Goal: Task Accomplishment & Management: Manage account settings

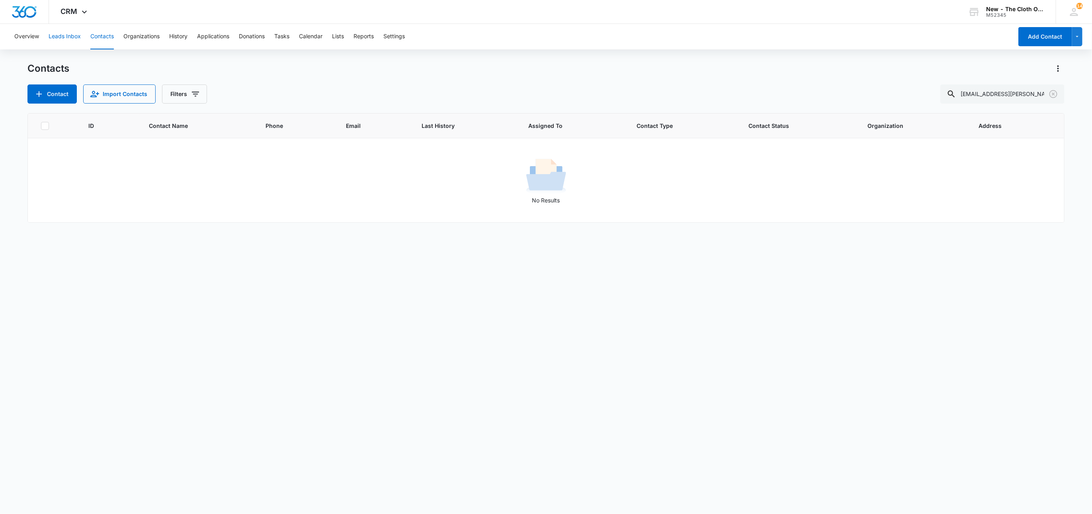
click at [53, 43] on button "Leads Inbox" at bounding box center [65, 36] width 32 height 25
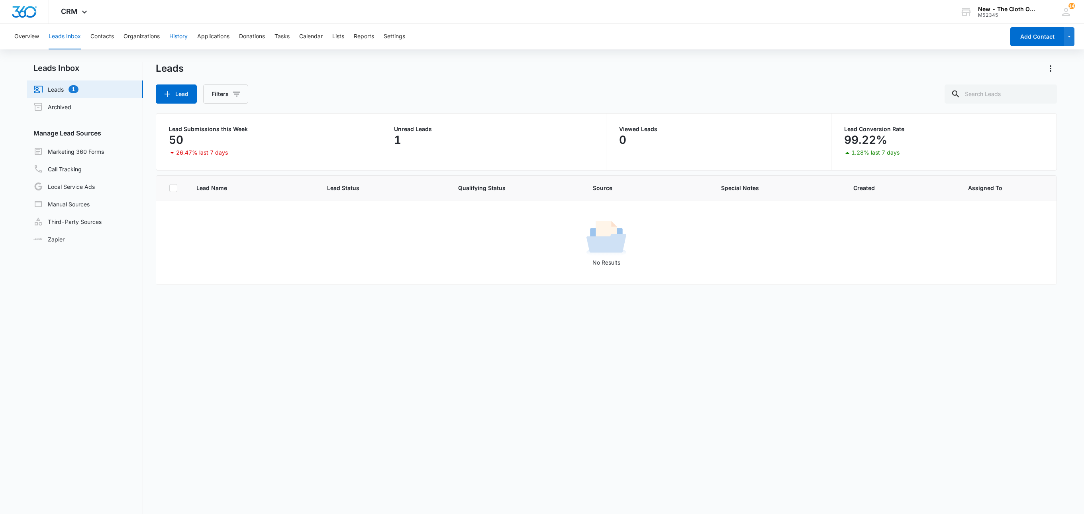
click at [177, 35] on button "History" at bounding box center [178, 36] width 18 height 25
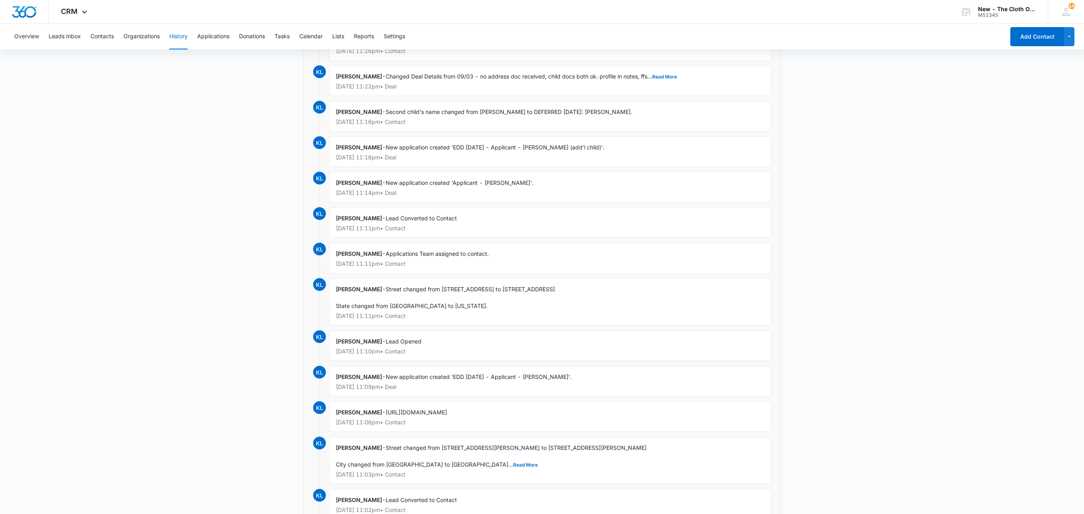
scroll to position [435, 0]
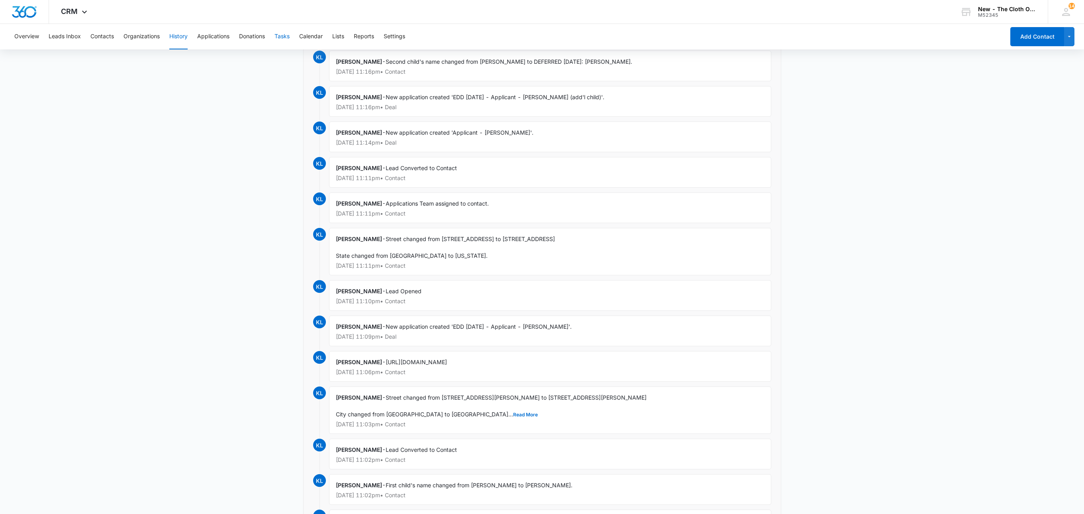
click at [277, 36] on button "Tasks" at bounding box center [281, 36] width 15 height 25
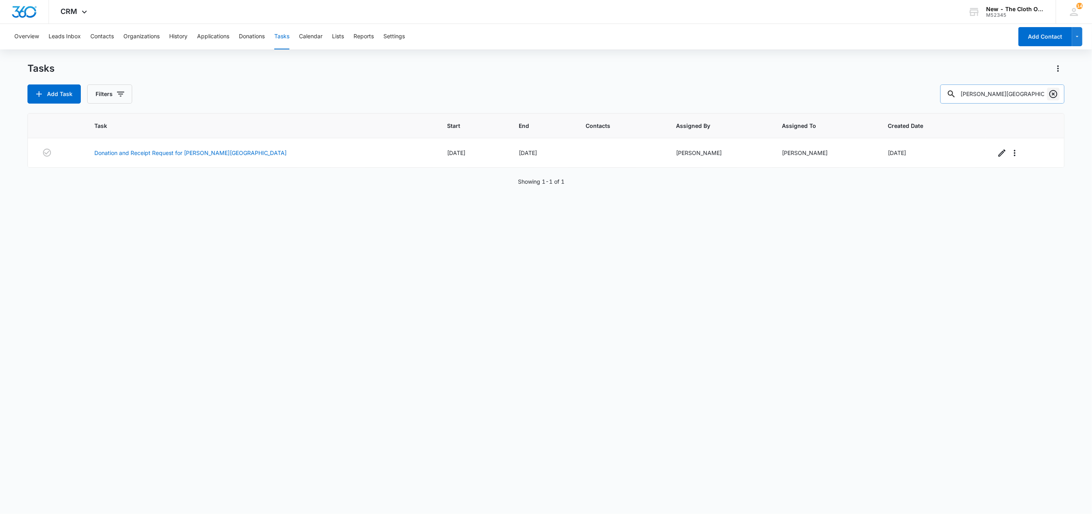
click at [1055, 95] on icon "Clear" at bounding box center [1054, 94] width 8 height 8
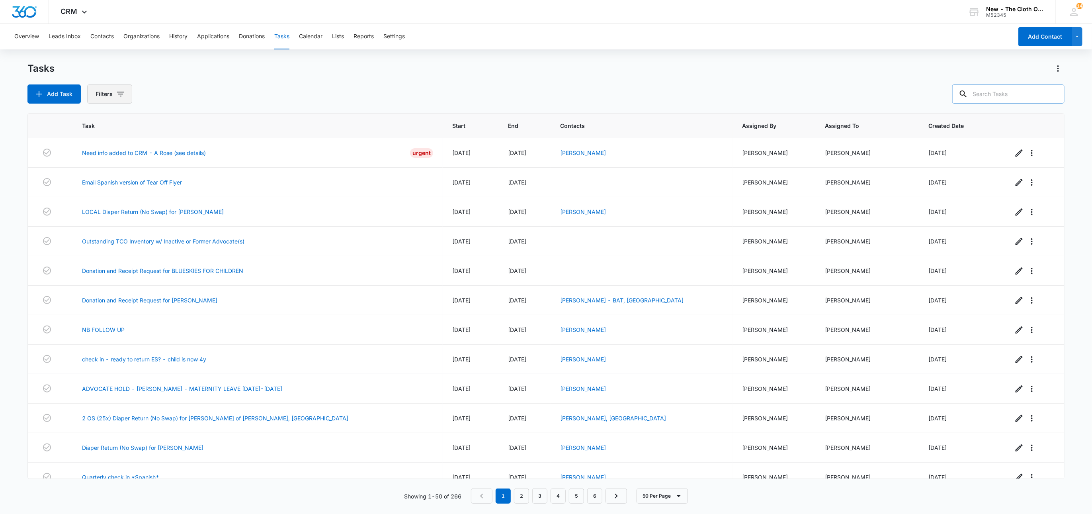
click at [108, 92] on button "Filters" at bounding box center [109, 93] width 45 height 19
click at [183, 142] on icon "Show Assigned To filters" at bounding box center [183, 144] width 10 height 10
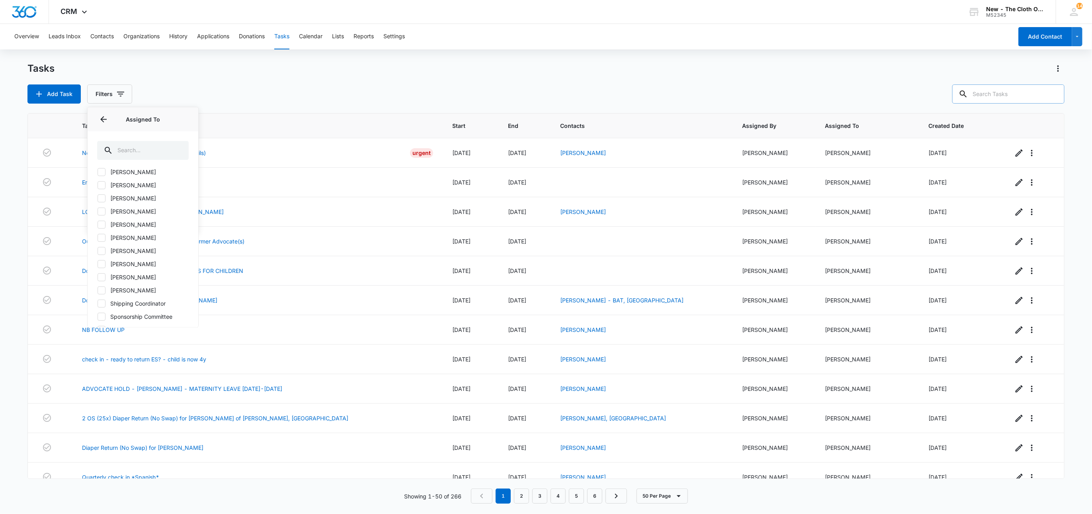
scroll to position [445, 0]
click at [163, 282] on label "Shipping Coordinator" at bounding box center [143, 284] width 92 height 8
click at [98, 284] on input "Shipping Coordinator" at bounding box center [97, 284] width 0 height 0
checkbox input "true"
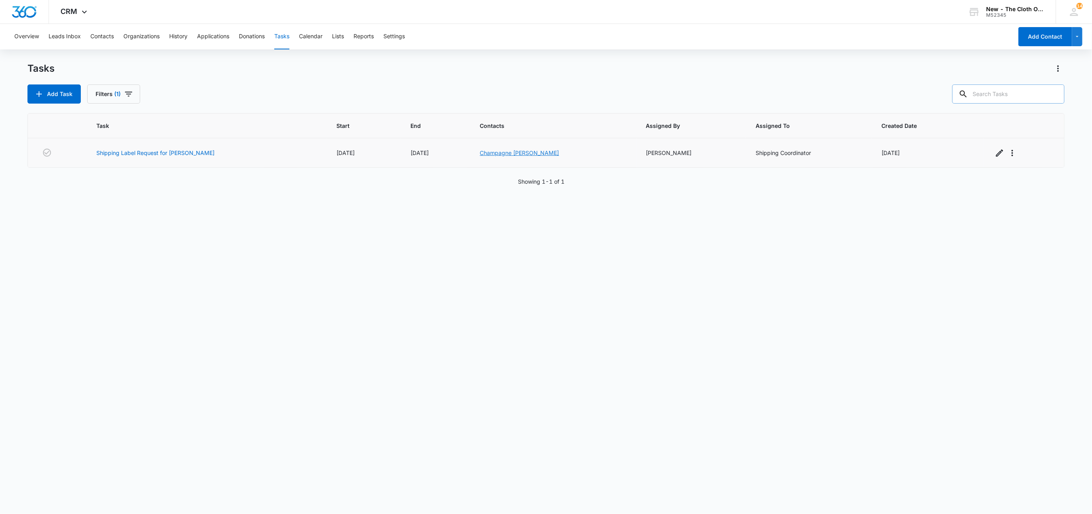
click at [504, 150] on link "Champagne Maldonado Seguinot" at bounding box center [519, 152] width 79 height 7
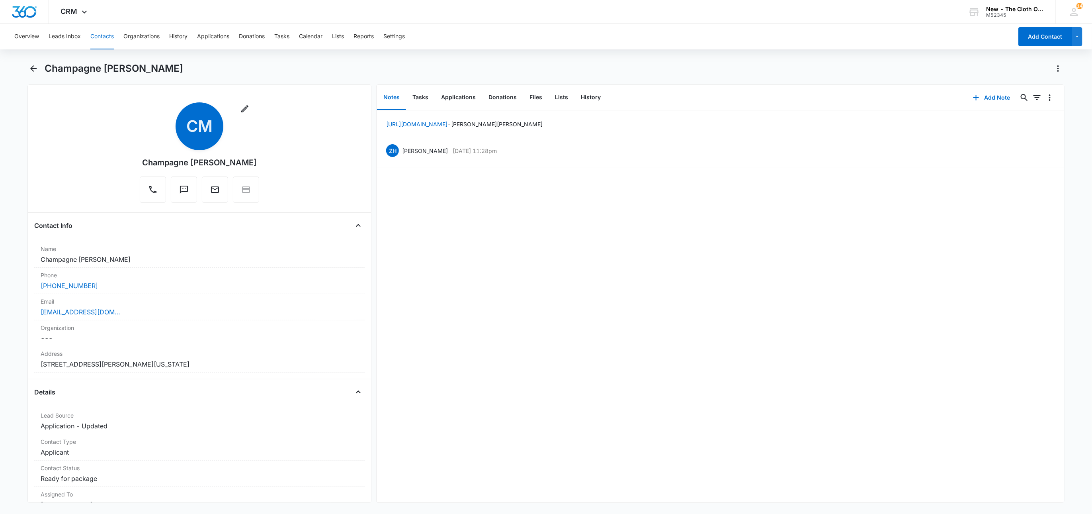
drag, startPoint x: 168, startPoint y: 256, endPoint x: 2, endPoint y: 262, distance: 165.4
click at [2, 262] on main "Champagne Maldonado Seguinot Remove CM Champagne Maldonado Seguinot Contact Inf…" at bounding box center [546, 287] width 1092 height 450
click at [419, 95] on button "Tasks" at bounding box center [420, 97] width 29 height 25
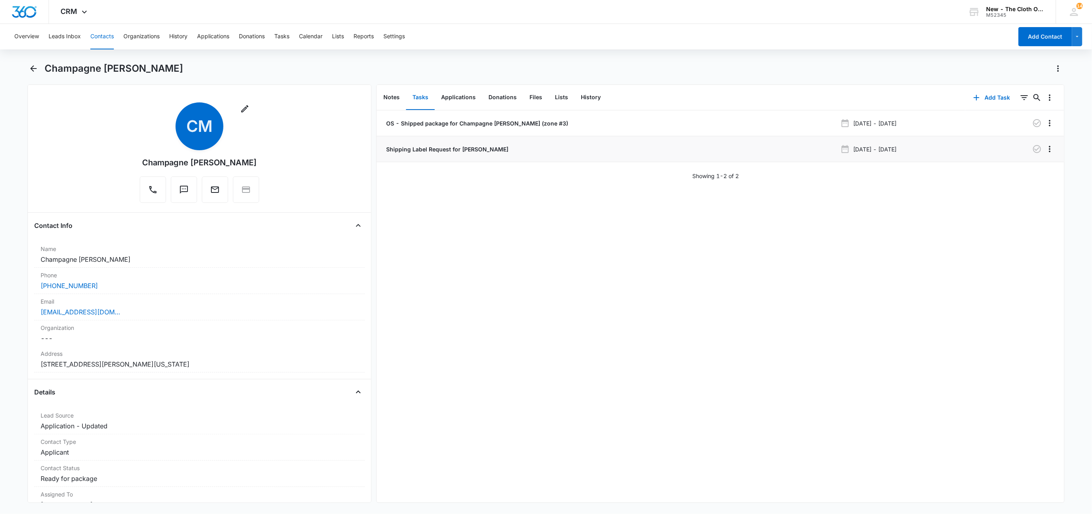
click at [422, 149] on p "Shipping Label Request for SEGUINOT" at bounding box center [447, 149] width 124 height 8
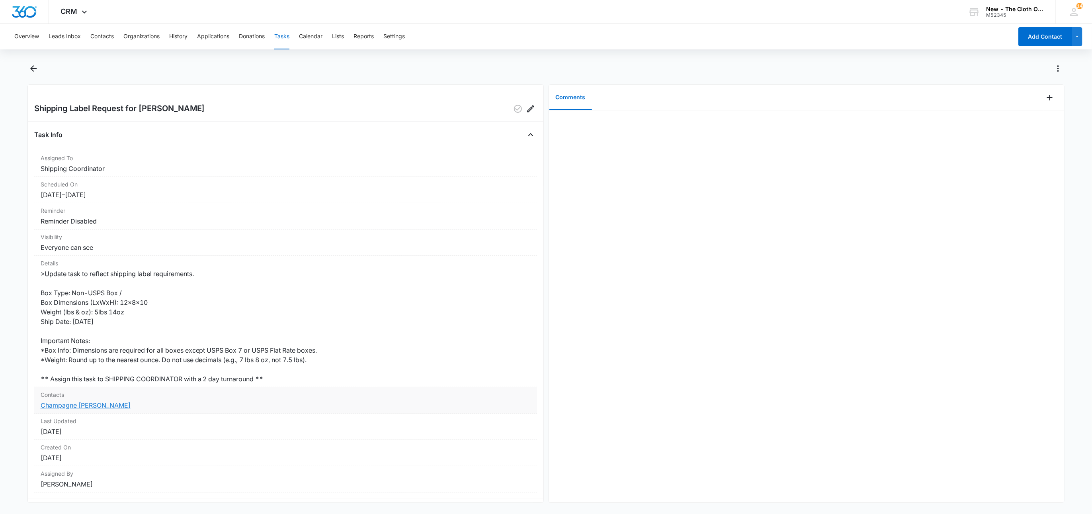
drag, startPoint x: 84, startPoint y: 407, endPoint x: 85, endPoint y: 394, distance: 12.4
click at [84, 407] on link "Champagne Maldonado Seguinot" at bounding box center [86, 405] width 90 height 8
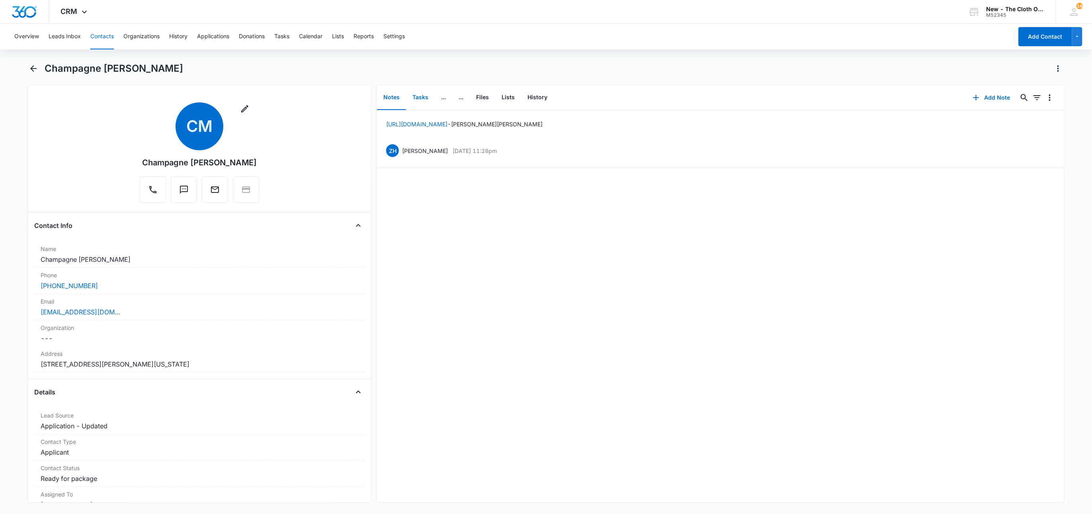
click at [418, 100] on button "Tasks" at bounding box center [420, 97] width 29 height 25
click at [202, 56] on div "Overview Leads Inbox Contacts Organizations History Applications Donations Task…" at bounding box center [546, 268] width 1092 height 488
click at [183, 63] on h1 "Champagne Maldonado Seguinot" at bounding box center [114, 69] width 139 height 12
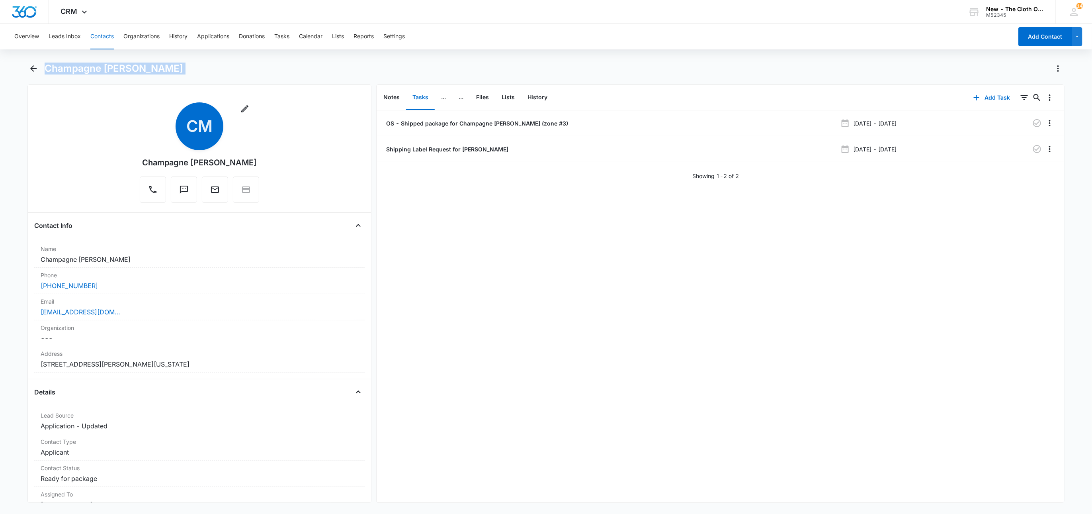
click at [183, 63] on h1 "Champagne Maldonado Seguinot" at bounding box center [114, 69] width 139 height 12
copy div "Champagne Maldonado Seguinot Remove"
click at [172, 318] on div "Email Cancel Save Changes camirogers0604@gmail.com" at bounding box center [199, 307] width 331 height 26
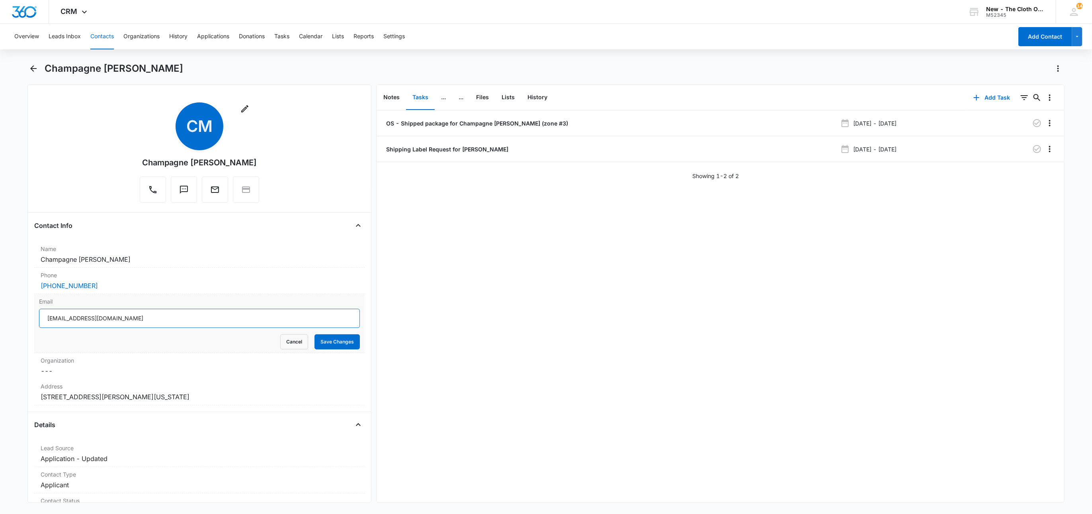
click at [219, 318] on input "camirogers0604@gmail.com" at bounding box center [199, 318] width 321 height 19
drag, startPoint x: 282, startPoint y: 344, endPoint x: 78, endPoint y: 328, distance: 204.6
click at [281, 345] on button "Cancel" at bounding box center [294, 341] width 28 height 15
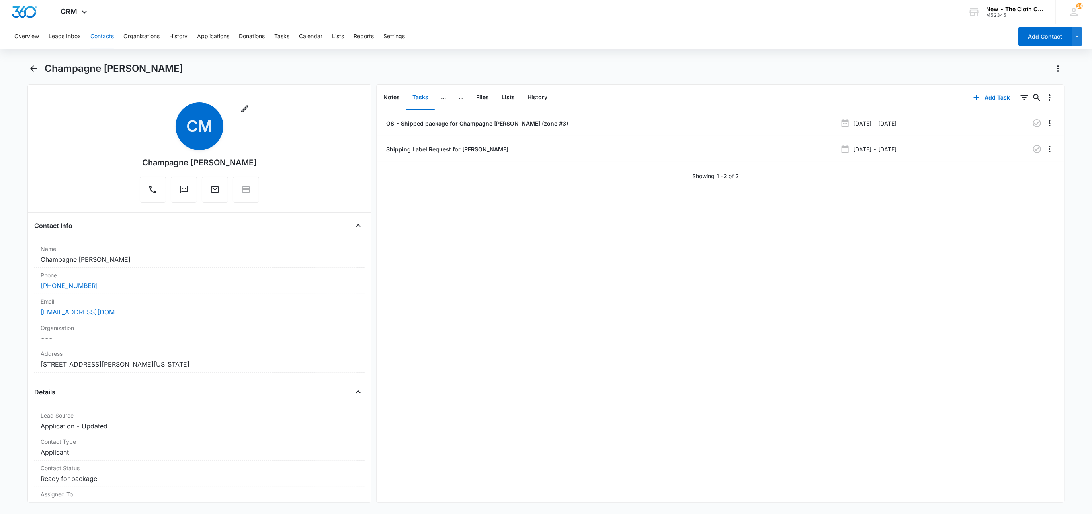
drag, startPoint x: 272, startPoint y: 370, endPoint x: 4, endPoint y: 366, distance: 268.4
click at [4, 366] on main "Champagne Maldonado Seguinot Remove CM Champagne Maldonado Seguinot Contact Inf…" at bounding box center [546, 287] width 1092 height 450
copy dd "209 Weston Drive Vandenberg Space Force Base California 93437"
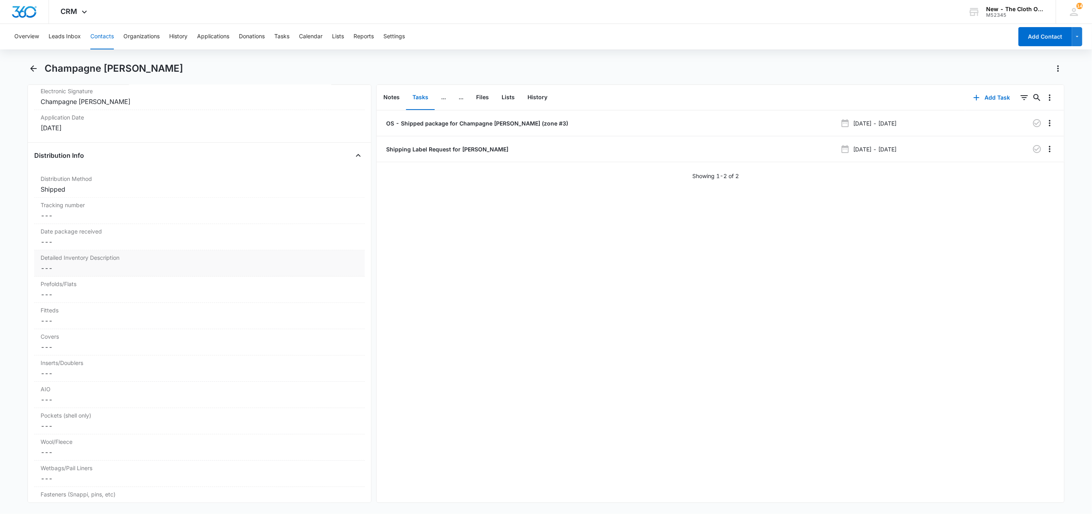
scroll to position [1792, 0]
click at [63, 211] on dd "Cancel Save Changes ---" at bounding box center [200, 206] width 318 height 10
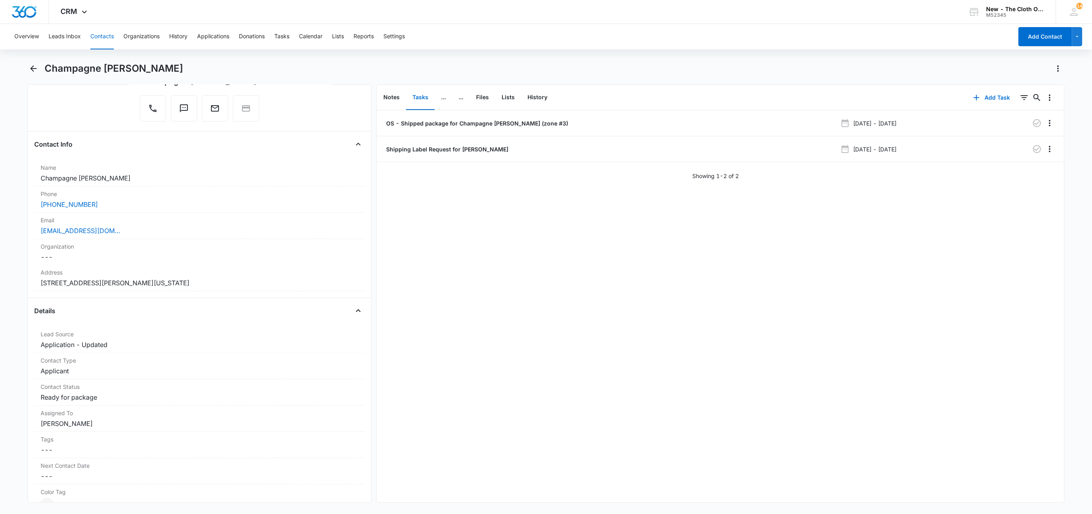
scroll to position [0, 0]
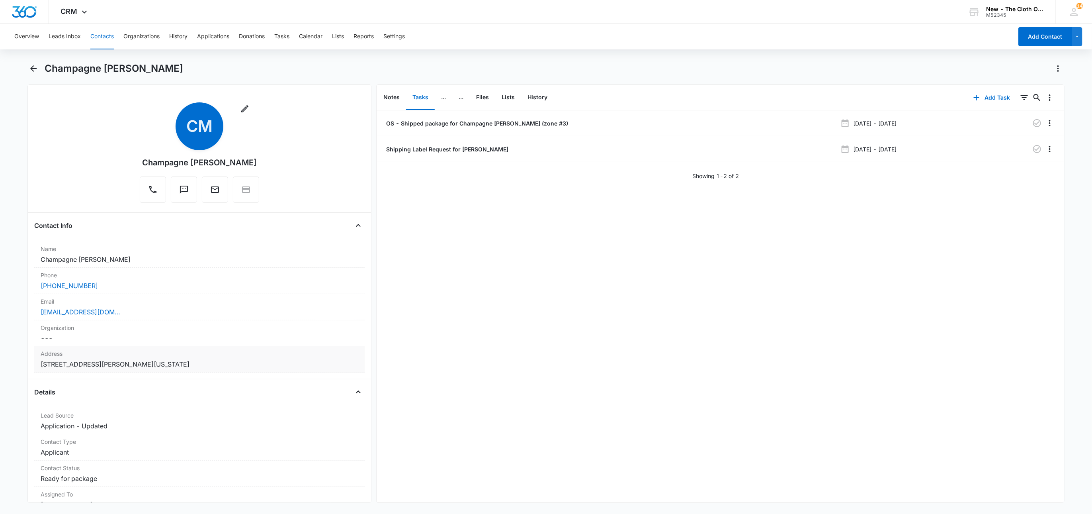
click at [306, 368] on dd "Cancel Save Changes 209 Weston Drive Vandenberg Space Force Base California 934…" at bounding box center [200, 364] width 318 height 10
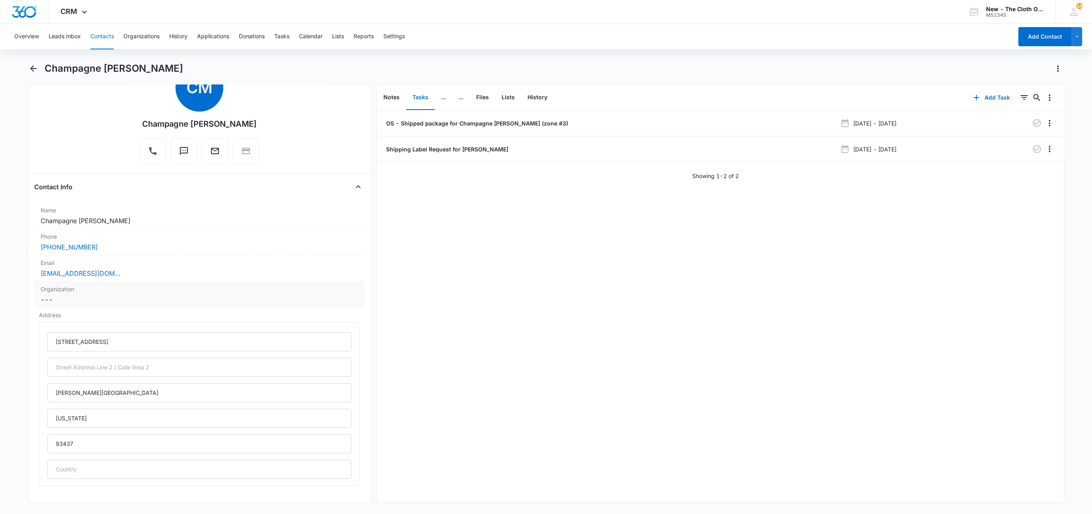
scroll to position [119, 0]
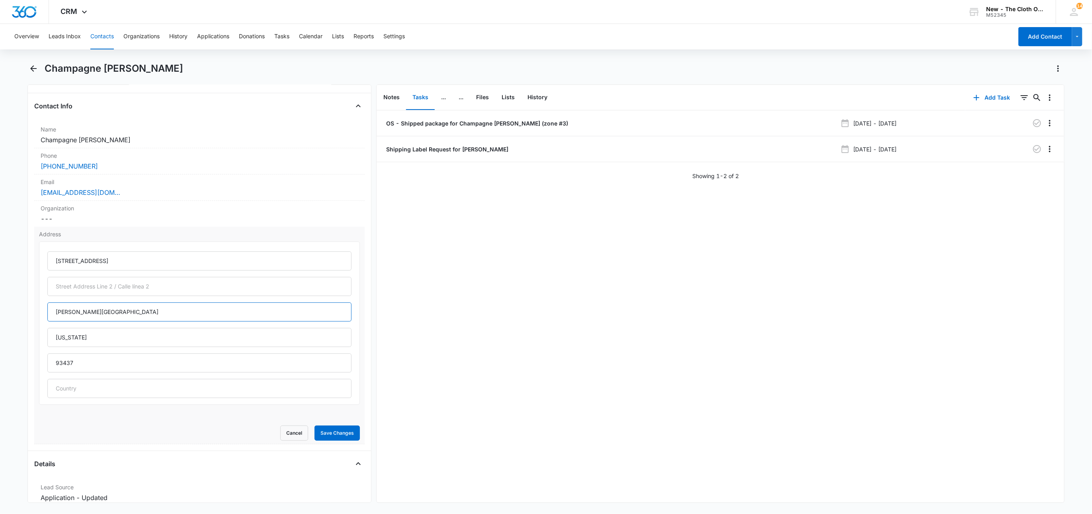
click at [187, 311] on input "Vandenberg Space Force Base" at bounding box center [199, 311] width 305 height 19
click at [285, 430] on button "Cancel" at bounding box center [294, 432] width 28 height 15
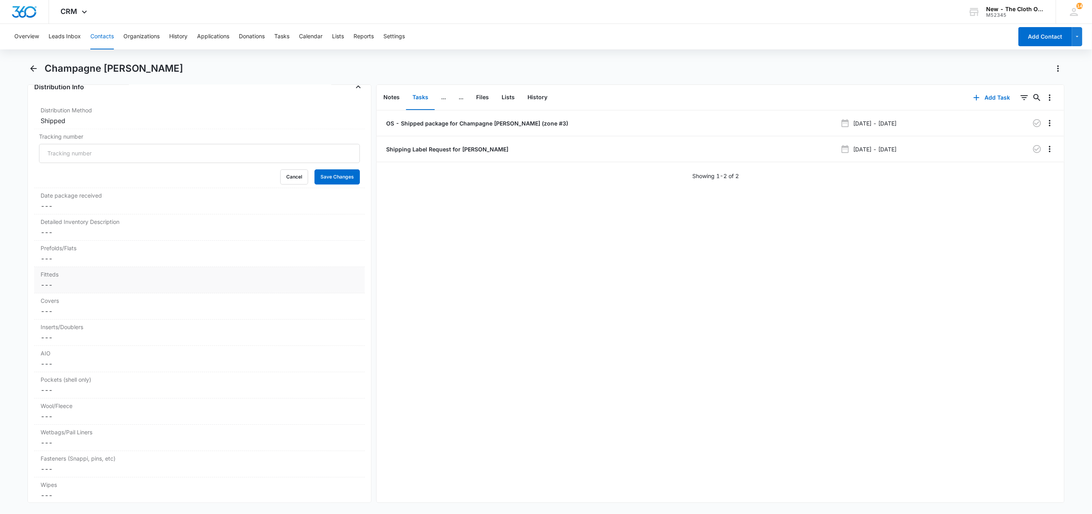
scroll to position [1852, 0]
click at [65, 162] on input "Tracking number" at bounding box center [199, 152] width 321 height 19
paste input "9434636106194295858269"
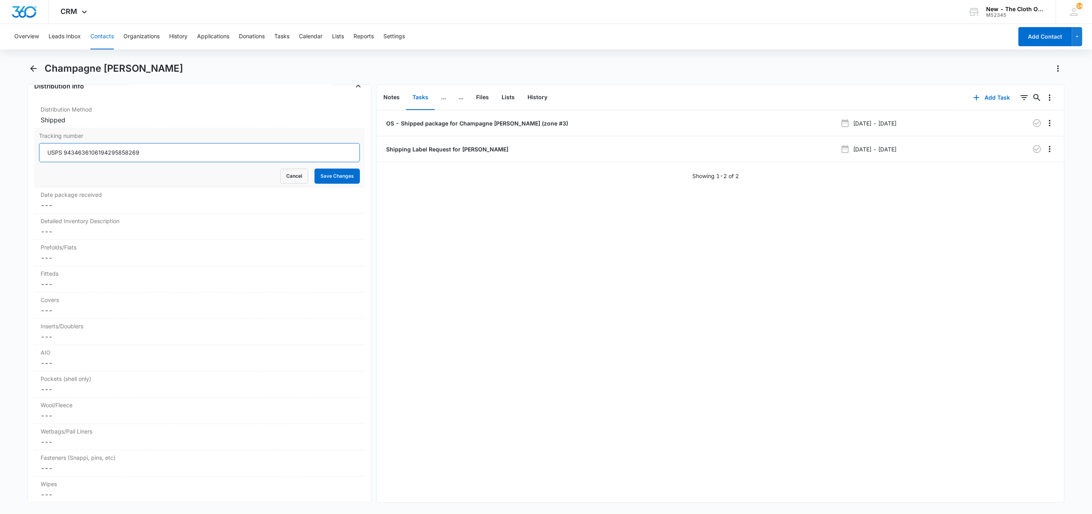
type input "USPS 9434636106194295858269"
click at [315, 168] on button "Save Changes" at bounding box center [337, 175] width 45 height 15
click at [534, 125] on p "OS - Shipped package for Champagne Maldonado Seguinot (zone #3)" at bounding box center [477, 123] width 184 height 8
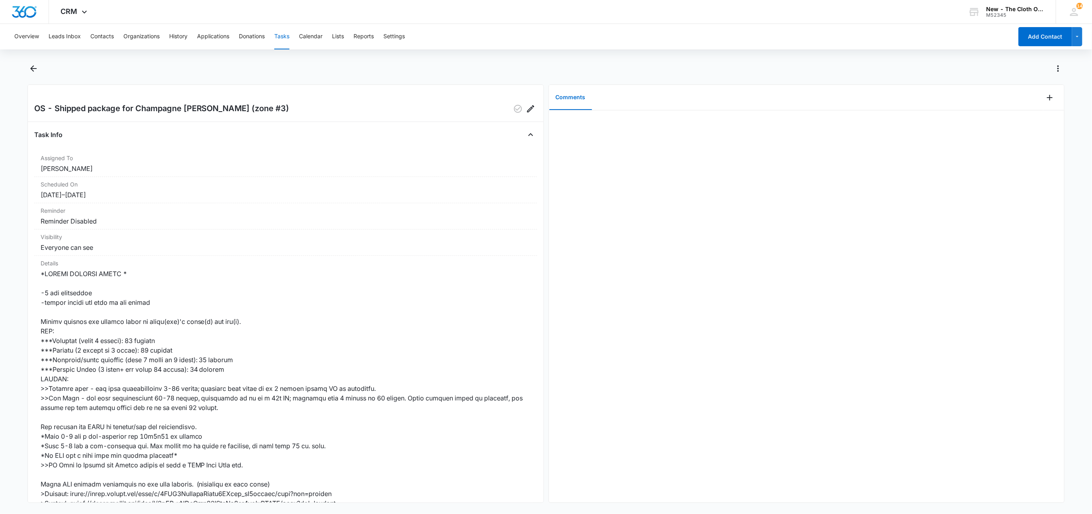
click at [1034, 100] on div "Comments" at bounding box center [796, 97] width 495 height 25
click at [1045, 99] on icon "Add Comment" at bounding box center [1050, 98] width 10 height 10
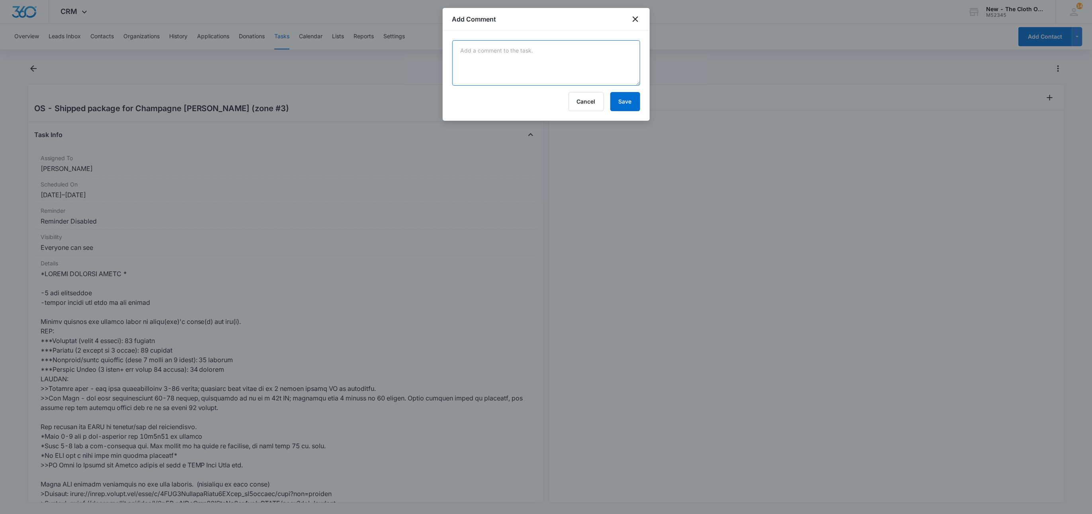
click at [574, 61] on textarea at bounding box center [546, 62] width 188 height 45
paste textarea "9434636106194295858269"
type textarea "9434636106194295858269"
click at [621, 100] on button "Save" at bounding box center [626, 101] width 30 height 19
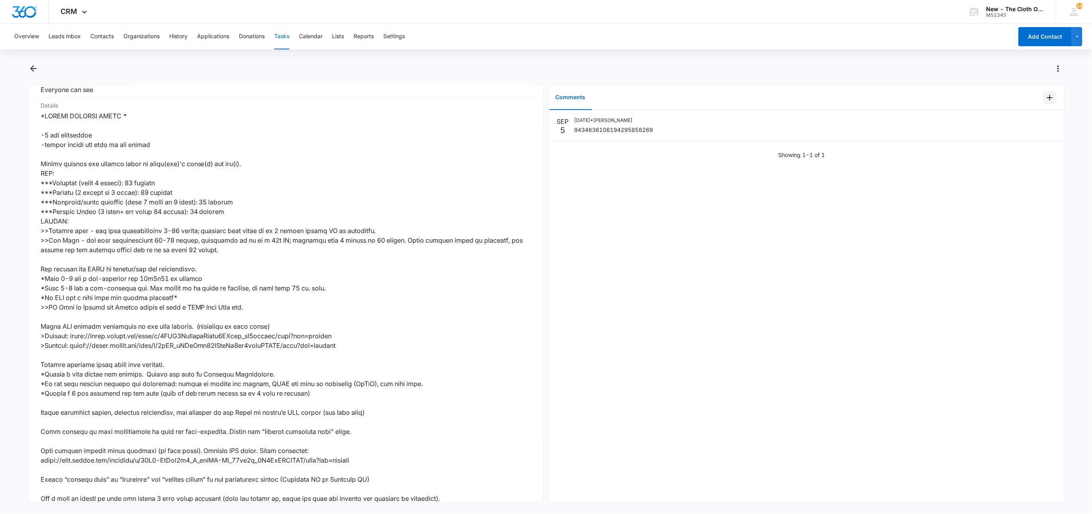
scroll to position [299, 0]
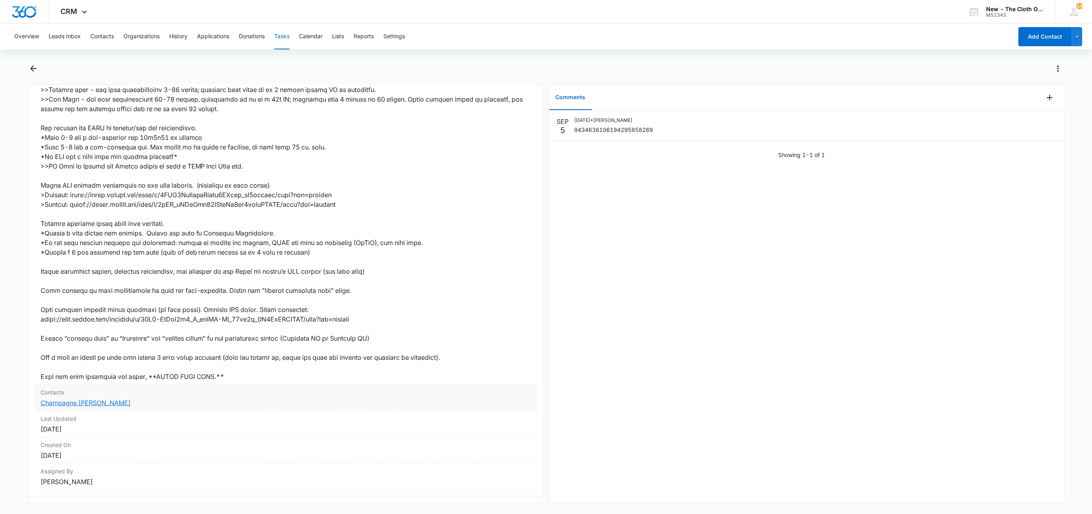
click at [74, 401] on link "Champagne Maldonado Seguinot" at bounding box center [86, 403] width 90 height 8
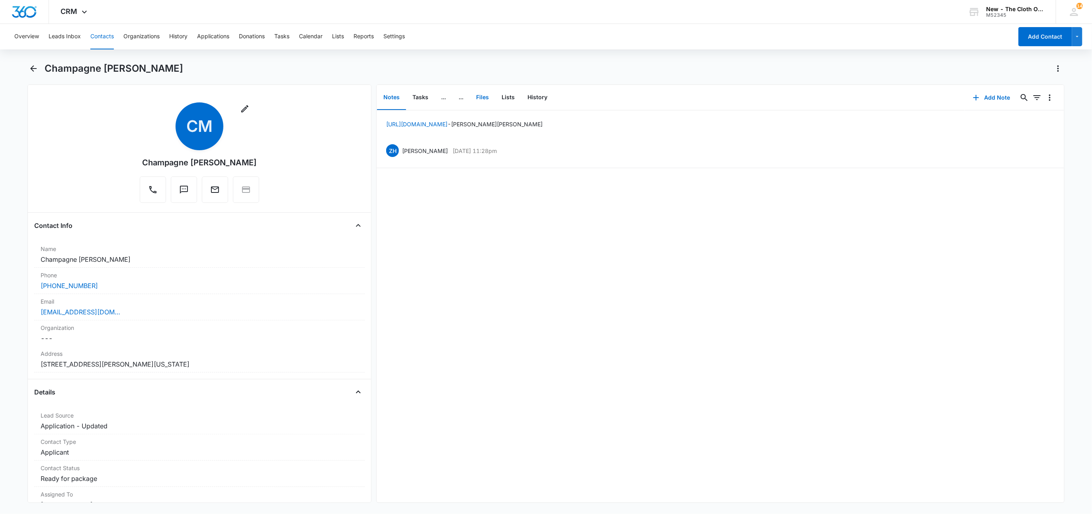
click at [490, 101] on button "Files" at bounding box center [482, 97] width 25 height 25
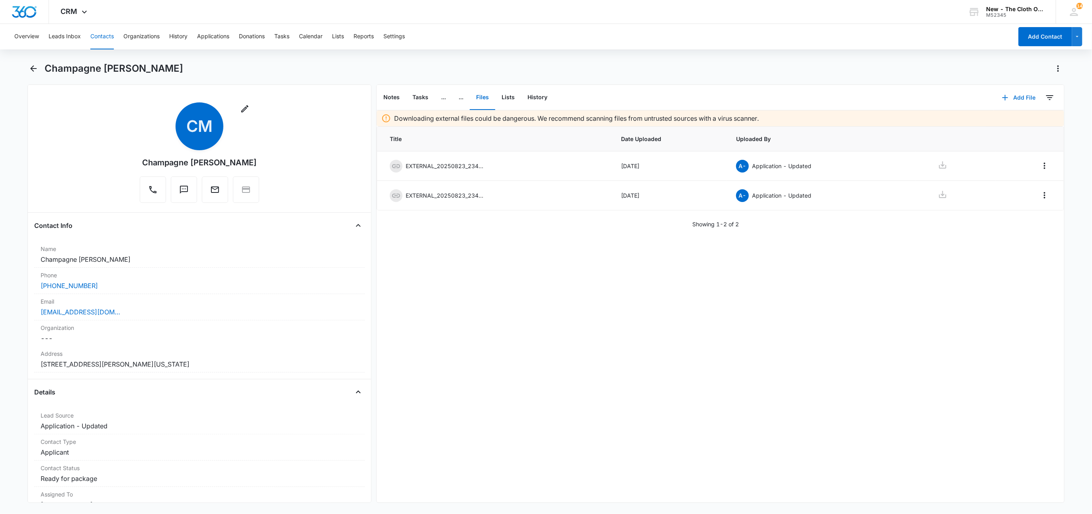
click at [1001, 98] on icon "button" at bounding box center [1006, 98] width 10 height 10
click at [1007, 123] on div "Upload Files" at bounding box center [1008, 123] width 32 height 6
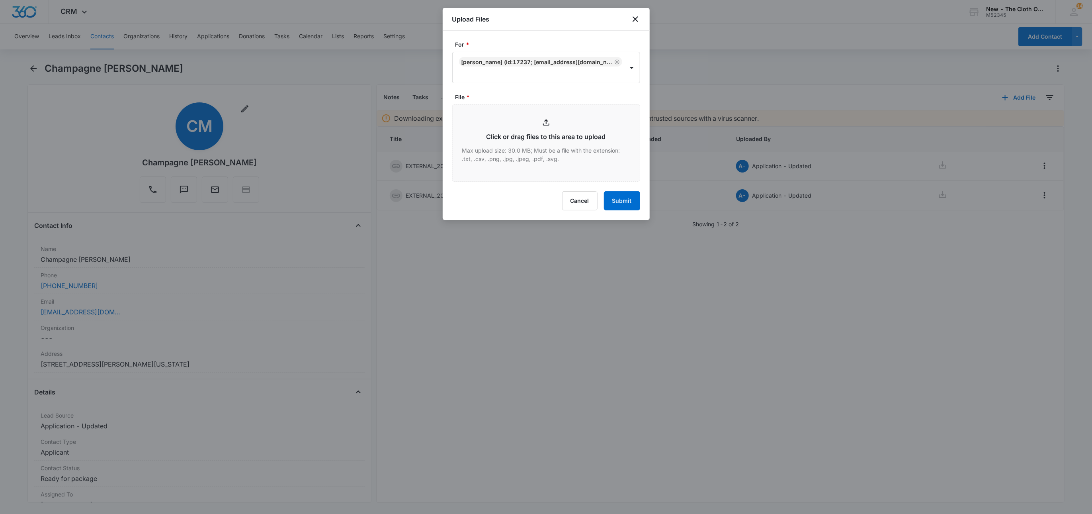
type input "C:\fakepath\9434636106194295858269---Champagne-Maldonado-Seguinot--09-05-2025.p…"
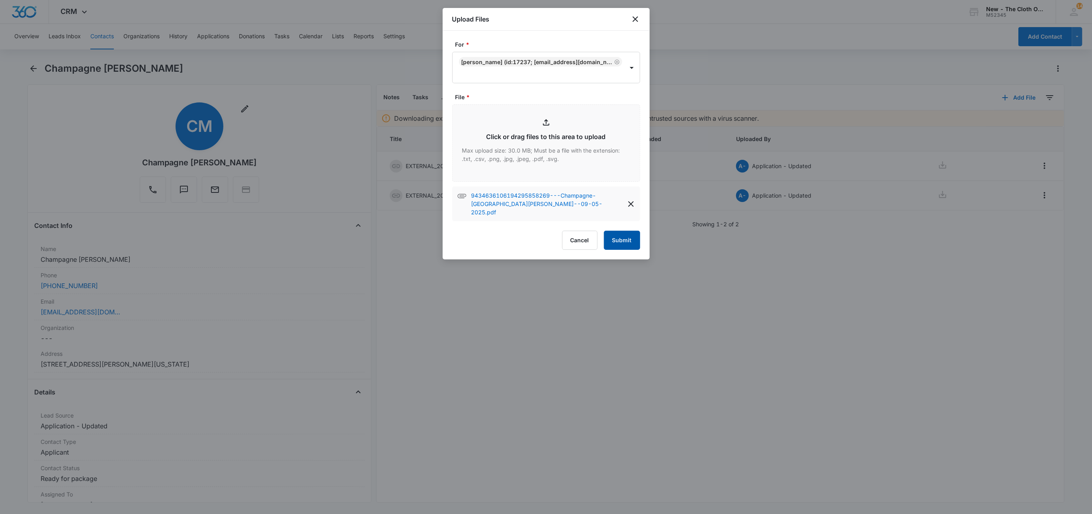
click at [628, 231] on button "Submit" at bounding box center [622, 240] width 36 height 19
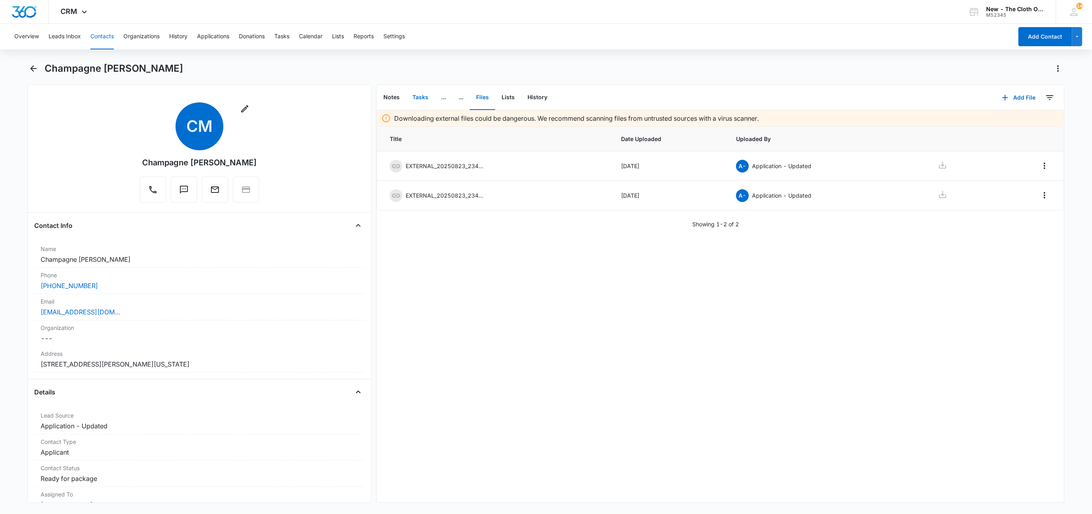
click at [418, 102] on button "Tasks" at bounding box center [420, 97] width 29 height 25
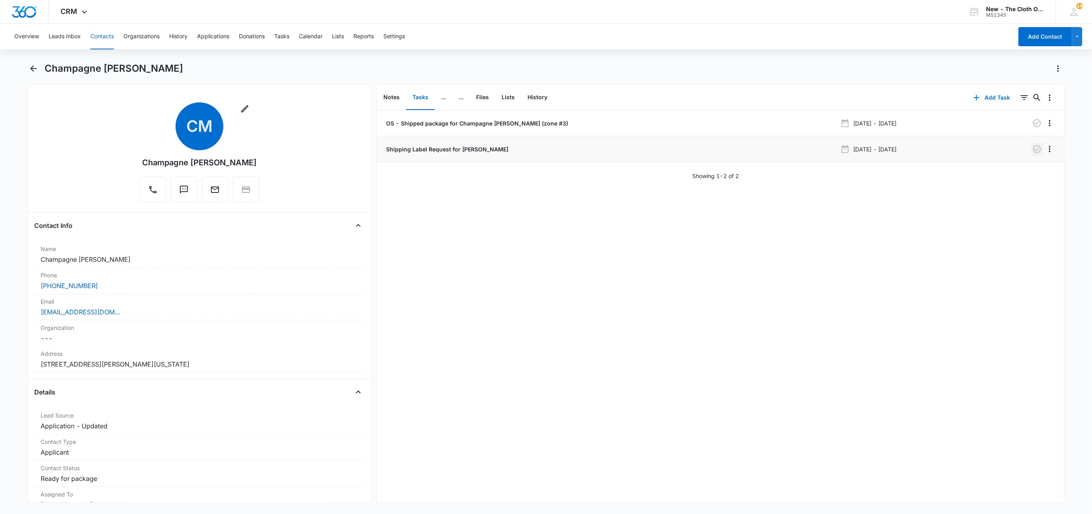
click at [1033, 152] on icon "button" at bounding box center [1038, 149] width 10 height 10
click at [287, 33] on button "Tasks" at bounding box center [281, 36] width 15 height 25
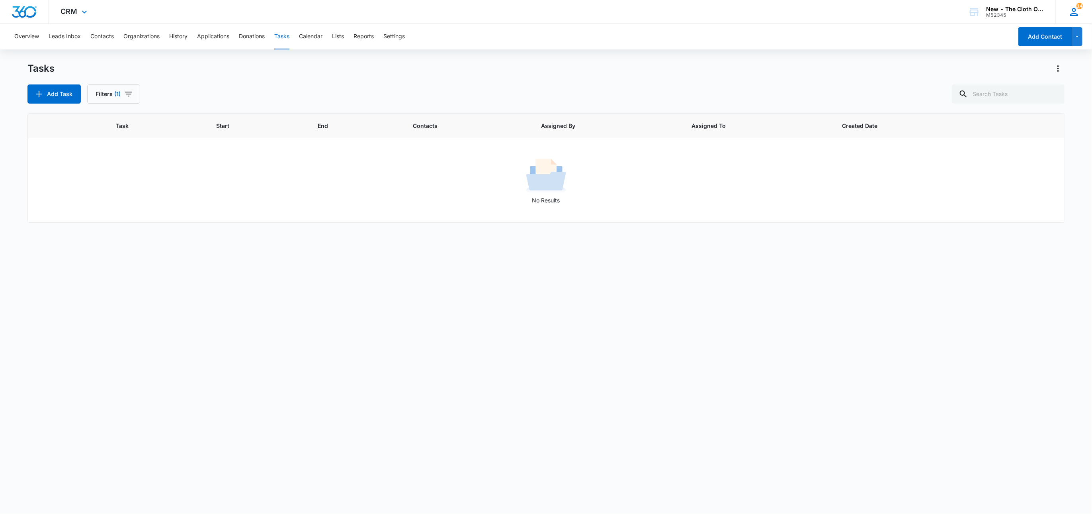
click at [1061, 9] on icon at bounding box center [1074, 12] width 12 height 12
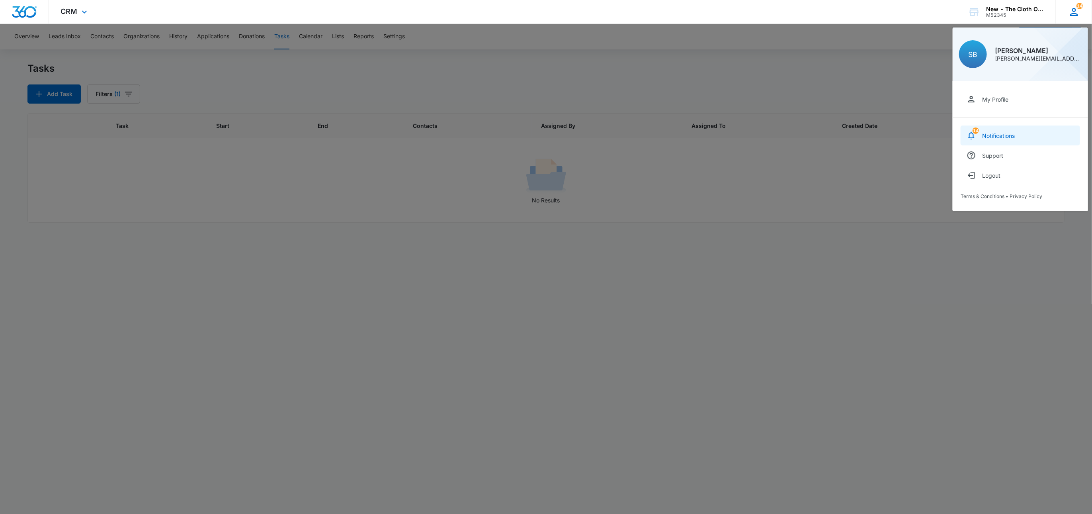
click at [1030, 137] on link "14 Notifications" at bounding box center [1020, 135] width 119 height 20
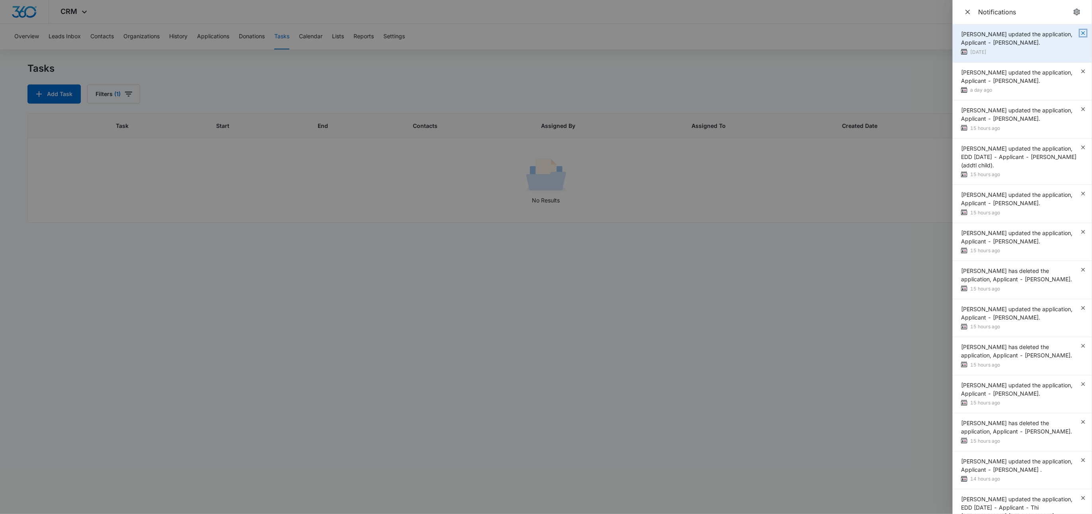
click at [1061, 33] on icon "button" at bounding box center [1083, 33] width 6 height 6
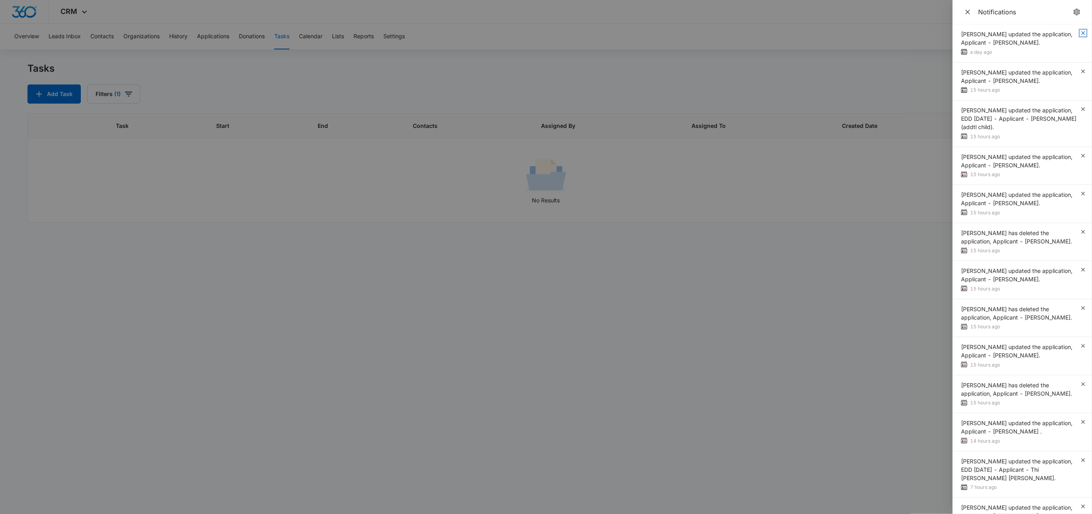
click at [1061, 33] on icon "button" at bounding box center [1083, 33] width 6 height 6
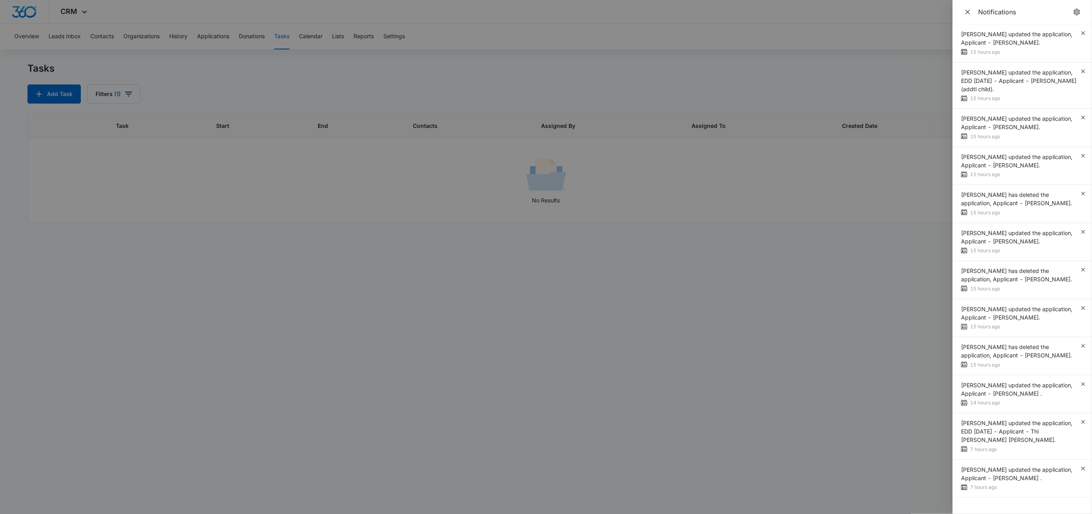
click at [1061, 33] on span "Katie Lohr updated the application, Applicant - Lekesha Long." at bounding box center [1017, 38] width 112 height 15
click at [1061, 31] on icon "button" at bounding box center [1083, 33] width 6 height 6
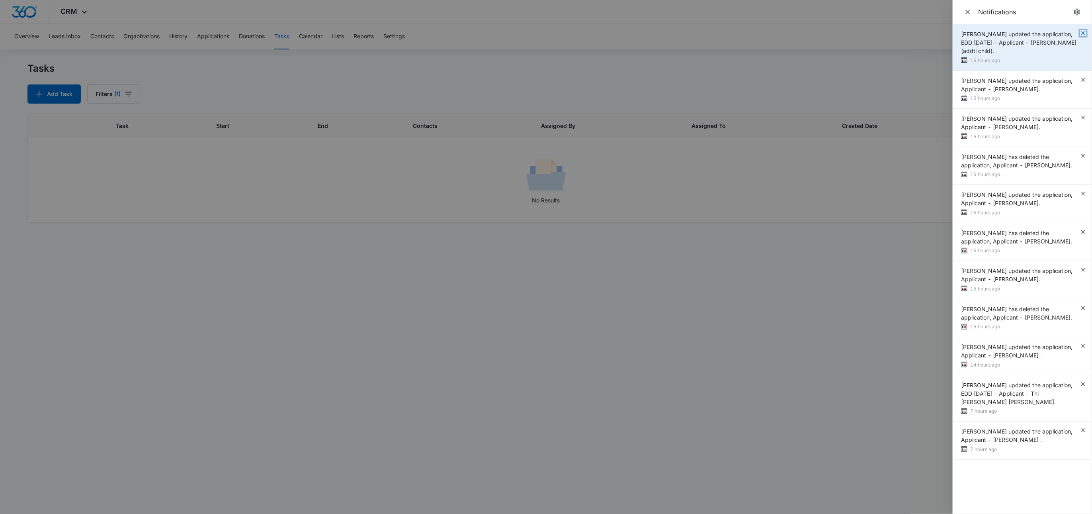
click at [1061, 33] on icon "button" at bounding box center [1084, 33] width 4 height 4
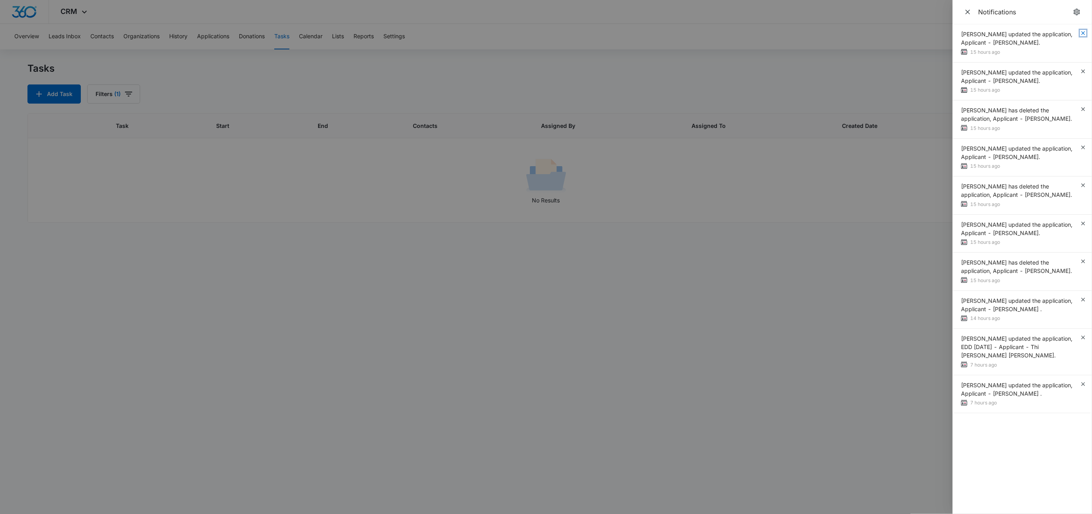
click at [1061, 33] on icon "button" at bounding box center [1084, 33] width 4 height 4
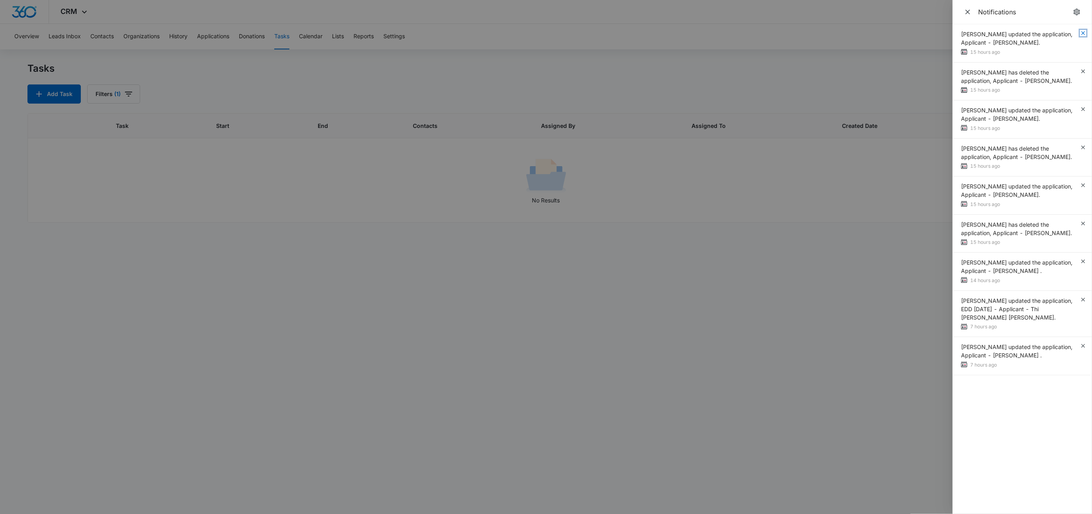
click at [1061, 33] on icon "button" at bounding box center [1084, 33] width 4 height 4
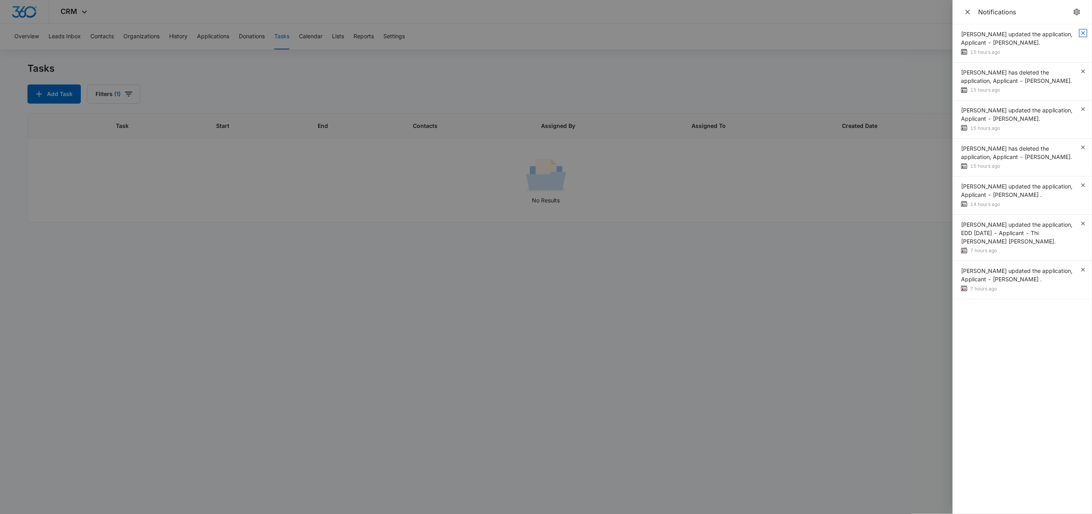
click at [1061, 33] on icon "button" at bounding box center [1084, 33] width 4 height 4
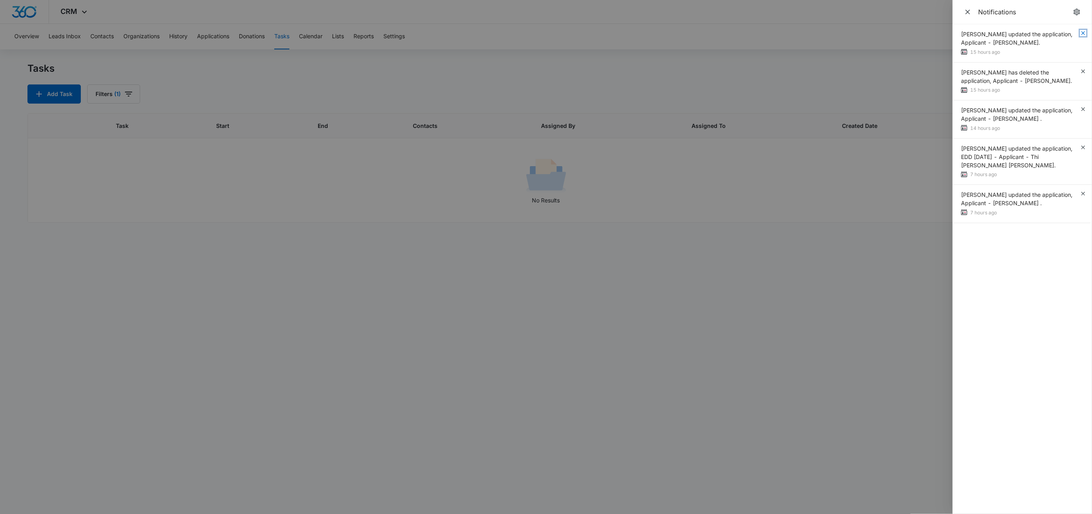
click at [1061, 33] on icon "button" at bounding box center [1084, 33] width 4 height 4
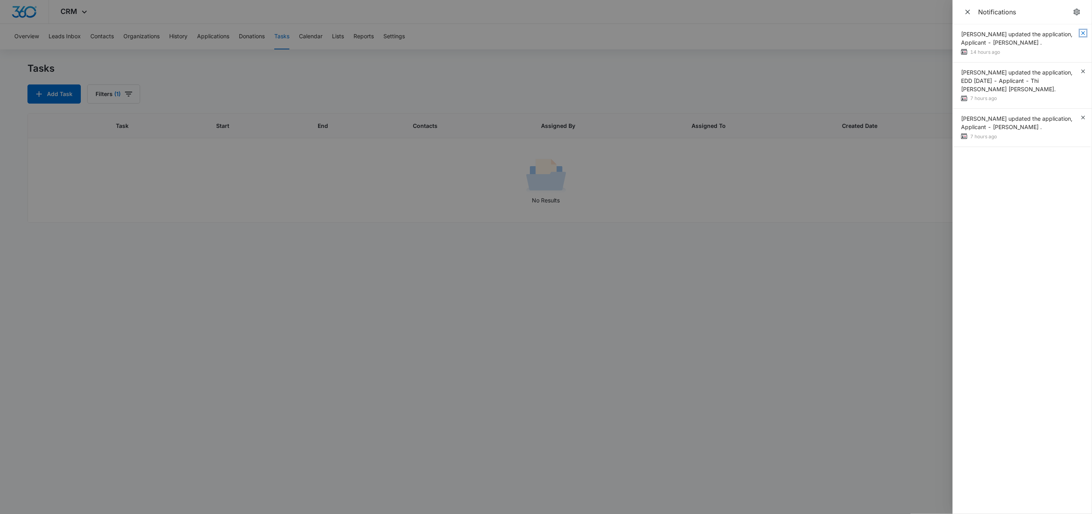
click at [1061, 33] on icon "button" at bounding box center [1084, 33] width 4 height 4
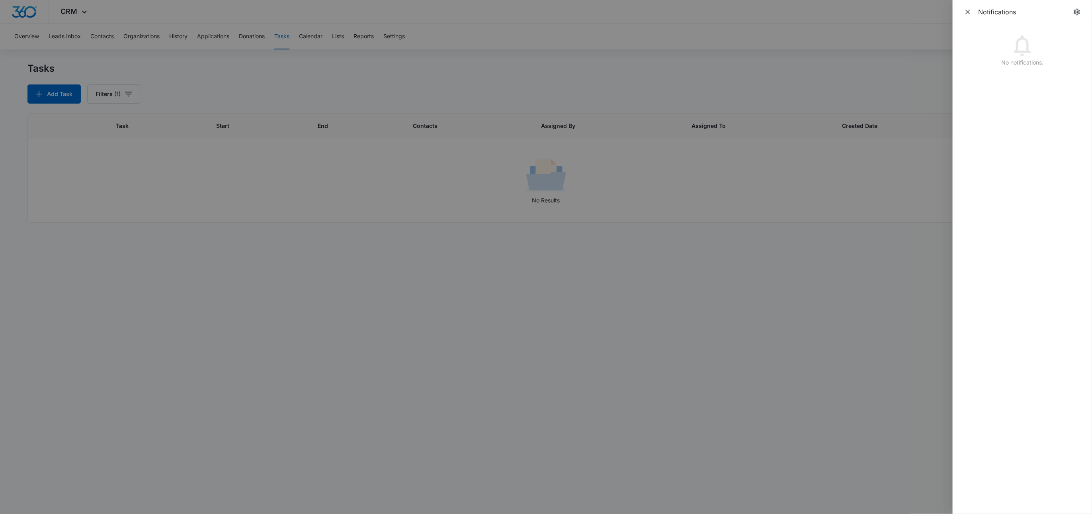
click at [974, 16] on div "Notifications" at bounding box center [1017, 11] width 109 height 11
click at [969, 15] on icon "Close" at bounding box center [968, 12] width 8 height 8
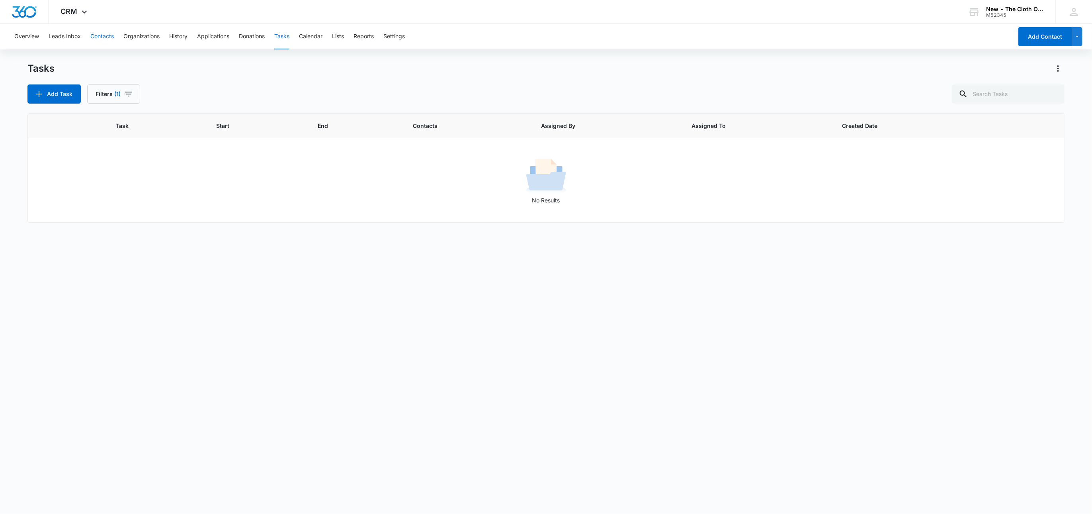
click at [106, 36] on button "Contacts" at bounding box center [101, 36] width 23 height 25
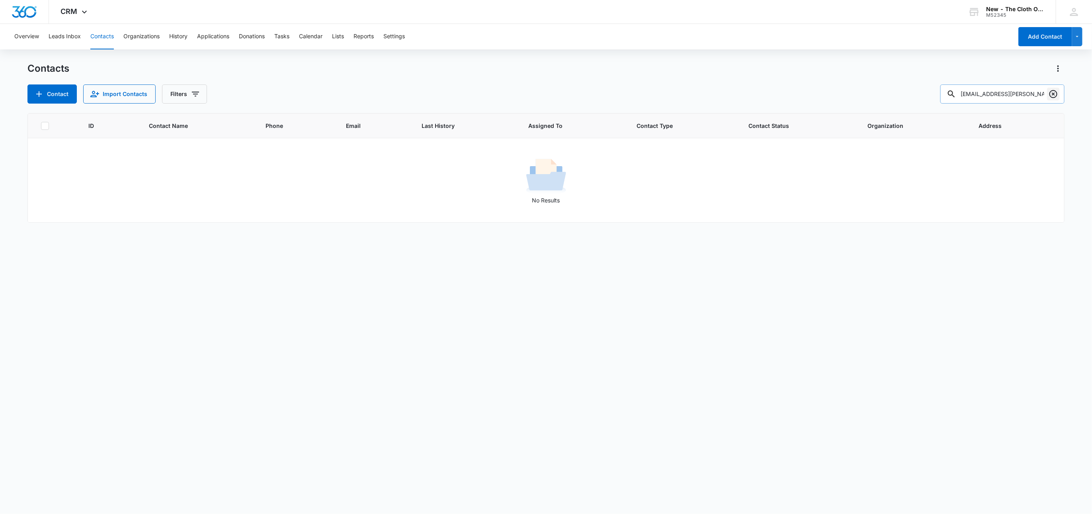
click at [1054, 89] on icon "Clear" at bounding box center [1054, 94] width 10 height 10
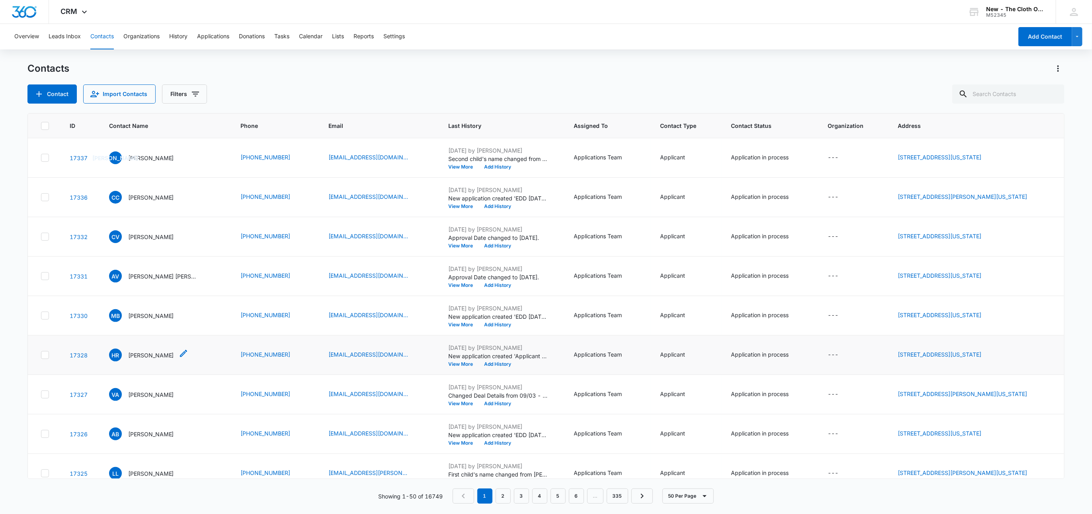
click at [134, 356] on p "Hannah Riley" at bounding box center [151, 355] width 46 height 8
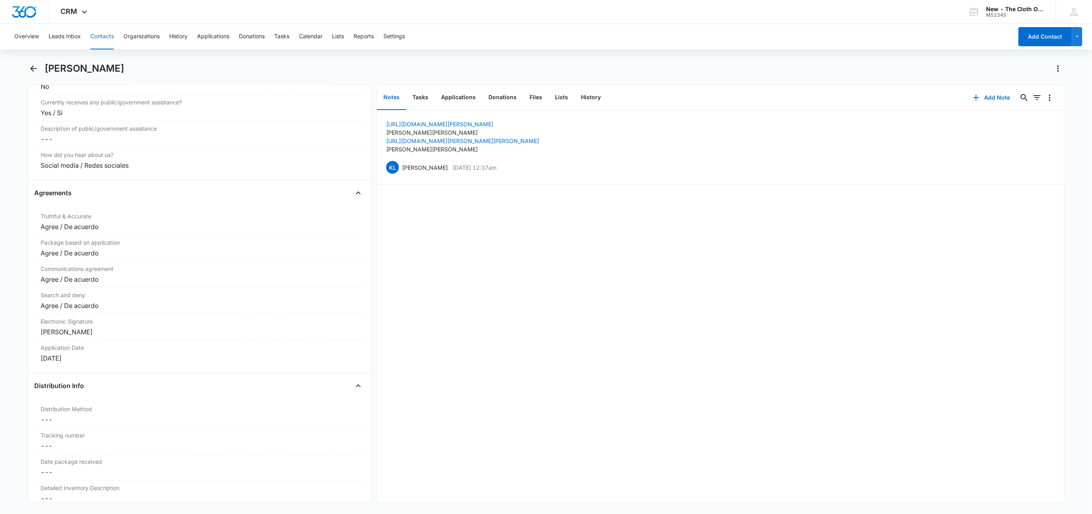
scroll to position [1553, 0]
click at [599, 96] on button "History" at bounding box center [591, 97] width 33 height 25
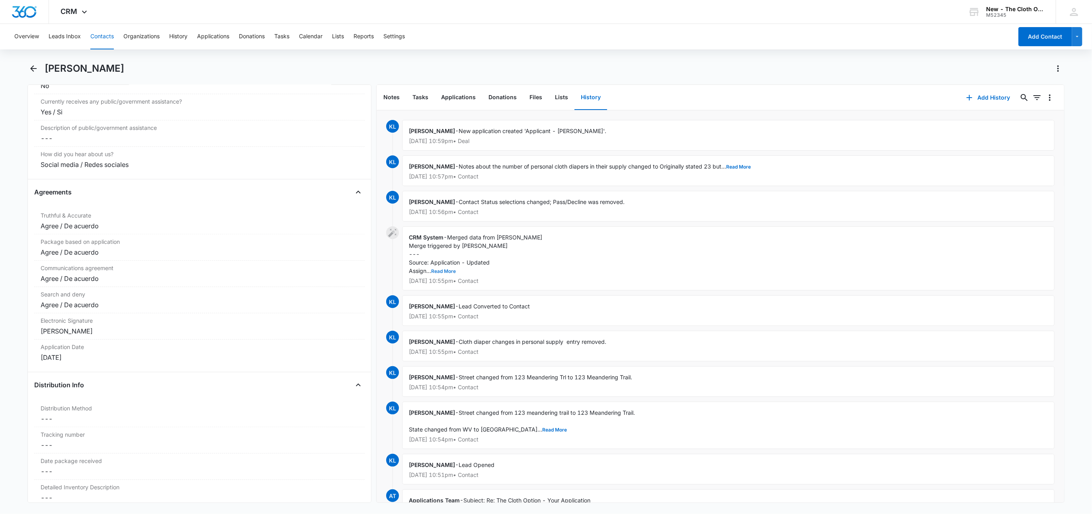
click at [441, 270] on button "Read More" at bounding box center [443, 271] width 25 height 5
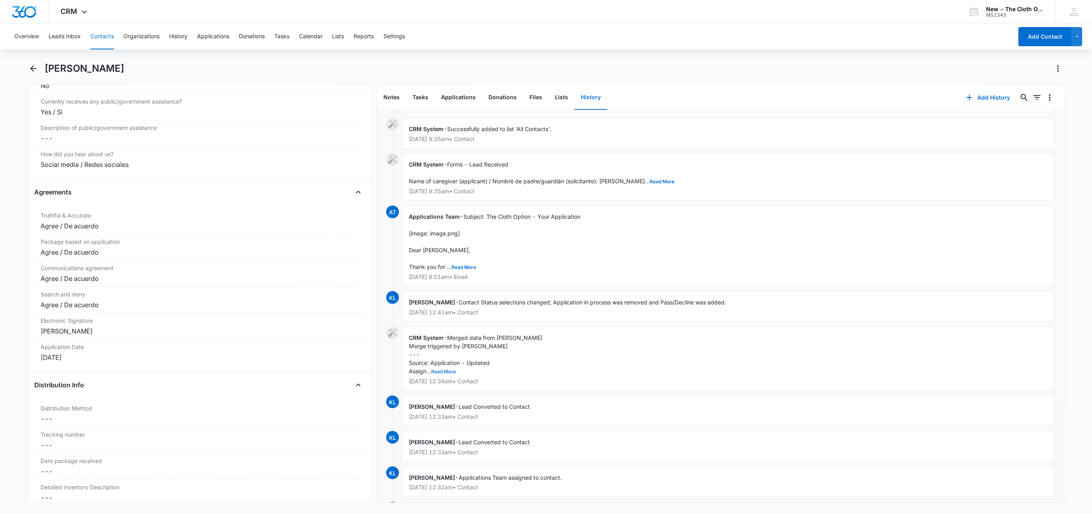
scroll to position [680, 0]
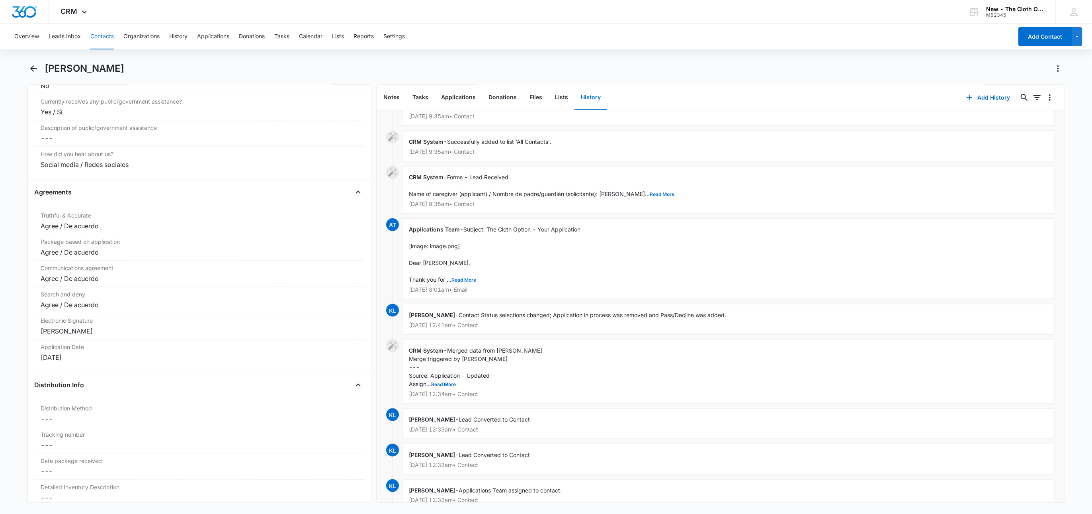
click at [464, 282] on button "Read More" at bounding box center [464, 280] width 25 height 5
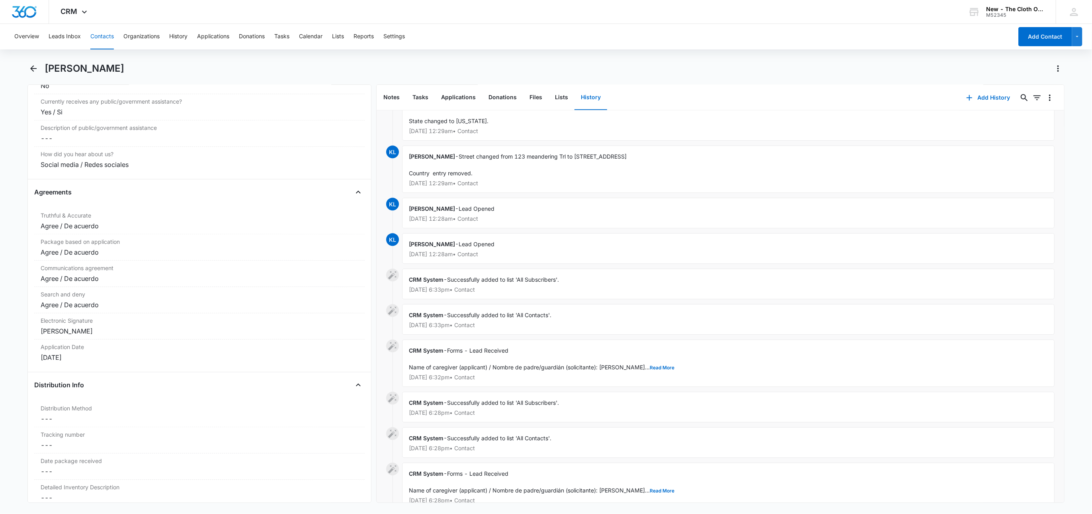
scroll to position [1741, 0]
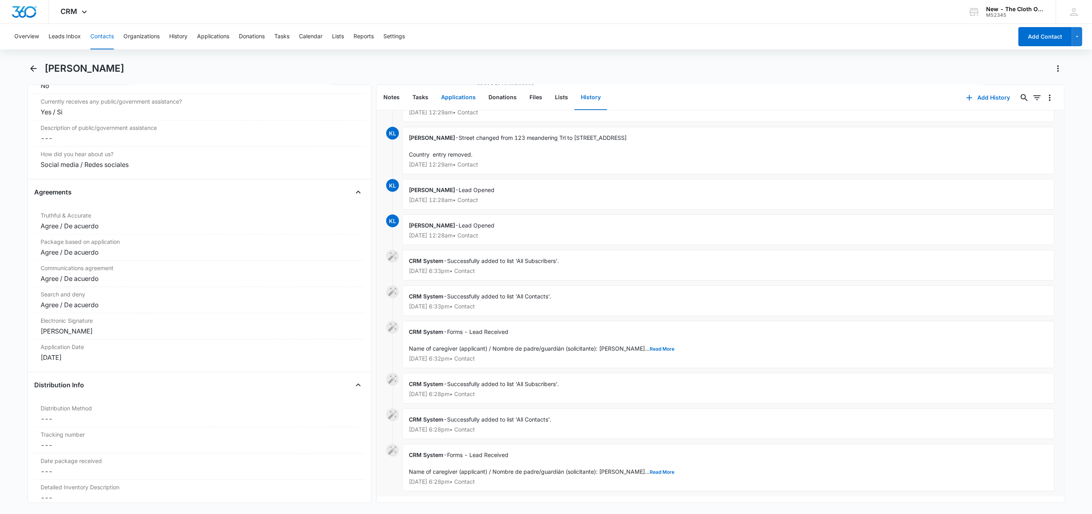
click at [472, 98] on button "Applications" at bounding box center [458, 97] width 47 height 25
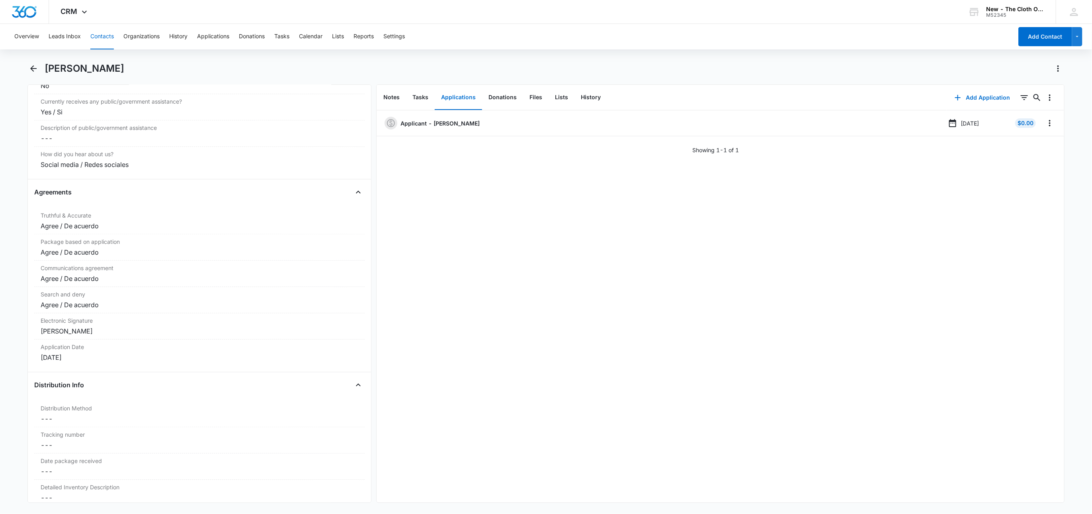
click at [105, 36] on button "Contacts" at bounding box center [101, 36] width 23 height 25
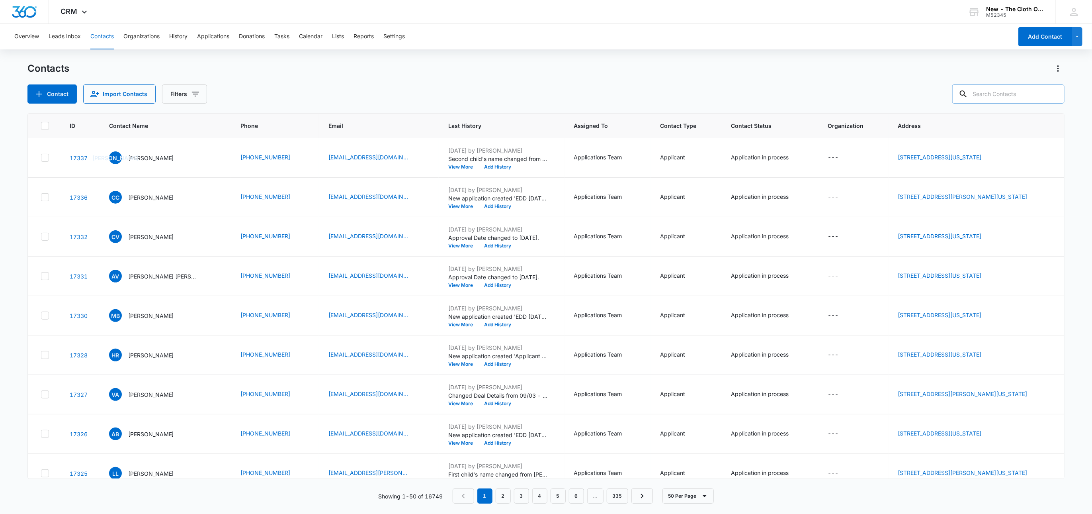
click at [997, 97] on input "text" at bounding box center [1009, 93] width 112 height 19
paste input "Ashley Simmons"
type input "Ashley Simmons"
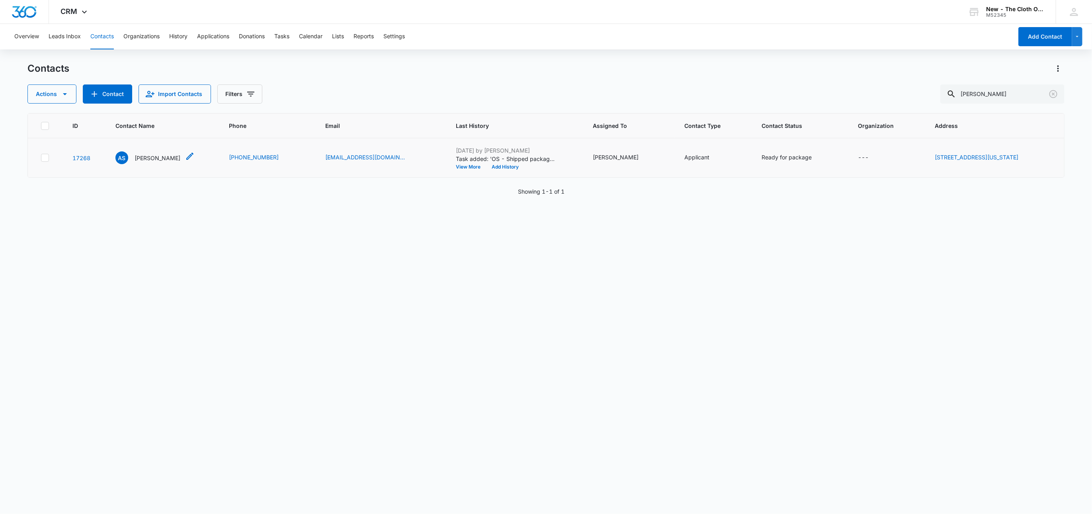
click at [157, 157] on p "Ashley Simmons" at bounding box center [158, 158] width 46 height 8
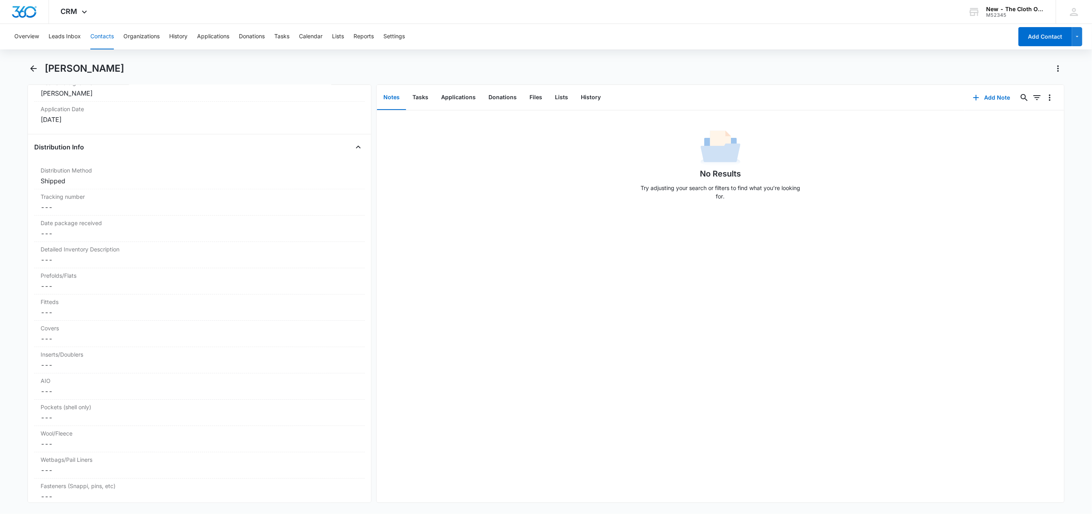
scroll to position [1792, 0]
click at [426, 94] on button "Tasks" at bounding box center [420, 97] width 29 height 25
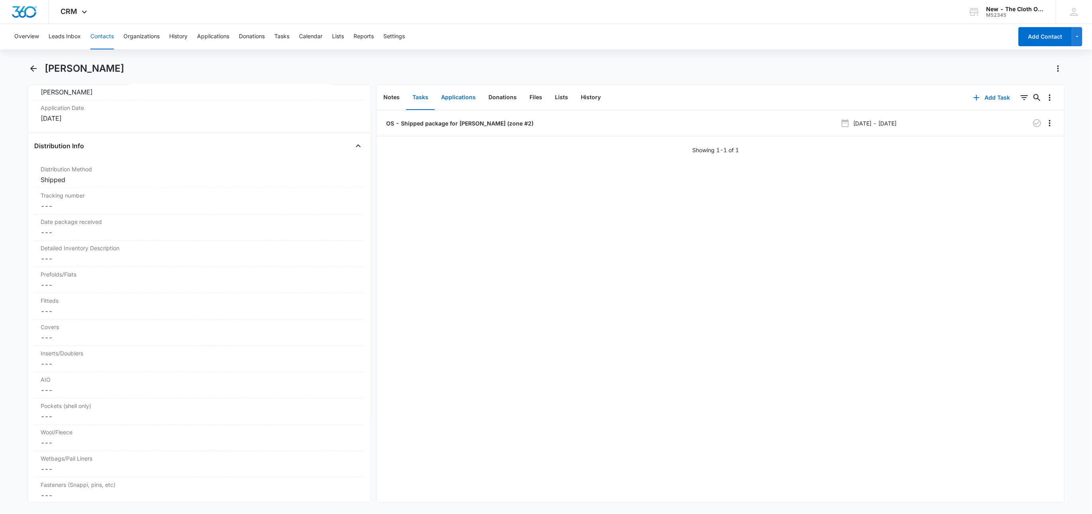
click at [465, 97] on button "Applications" at bounding box center [458, 97] width 47 height 25
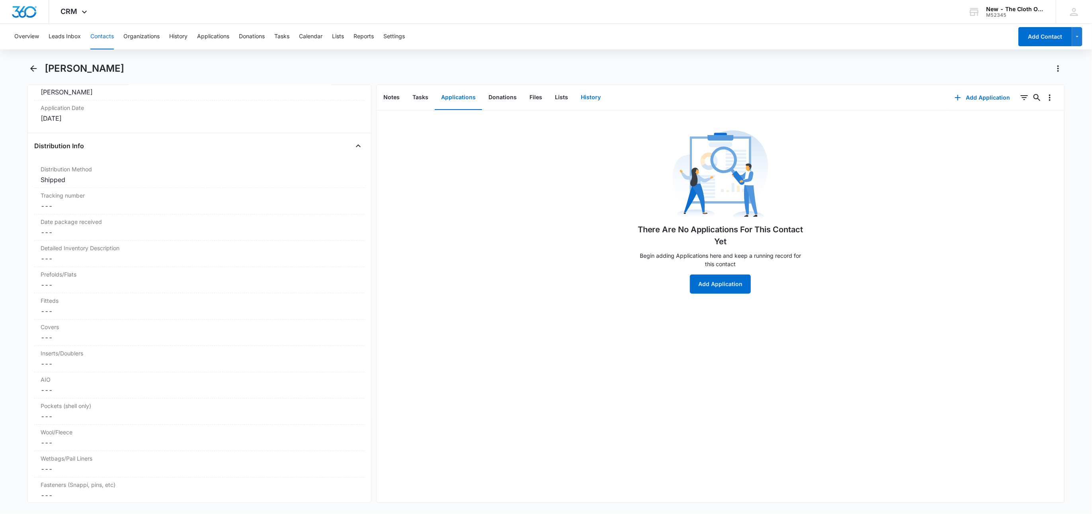
click at [594, 97] on button "History" at bounding box center [591, 97] width 33 height 25
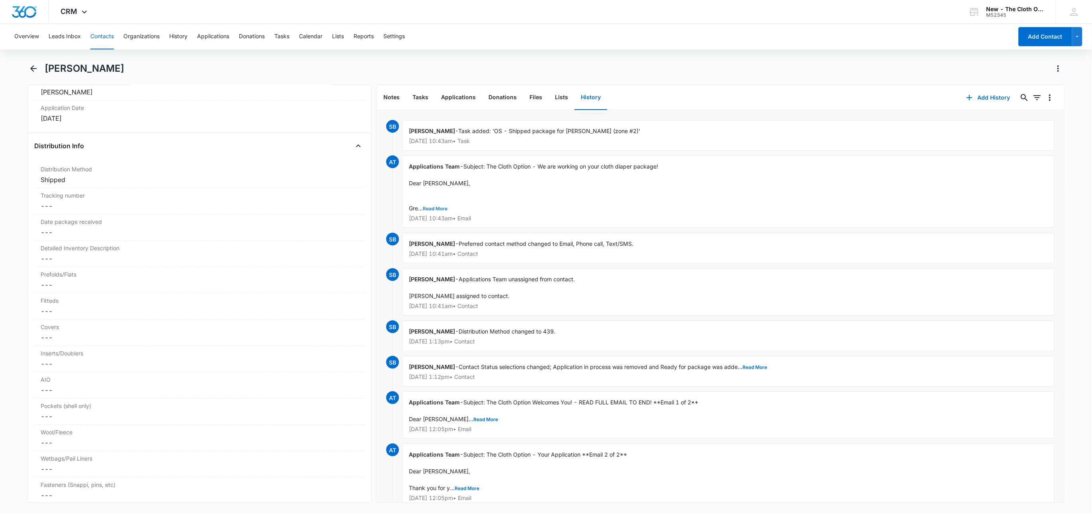
click at [436, 206] on button "Read More" at bounding box center [435, 208] width 25 height 5
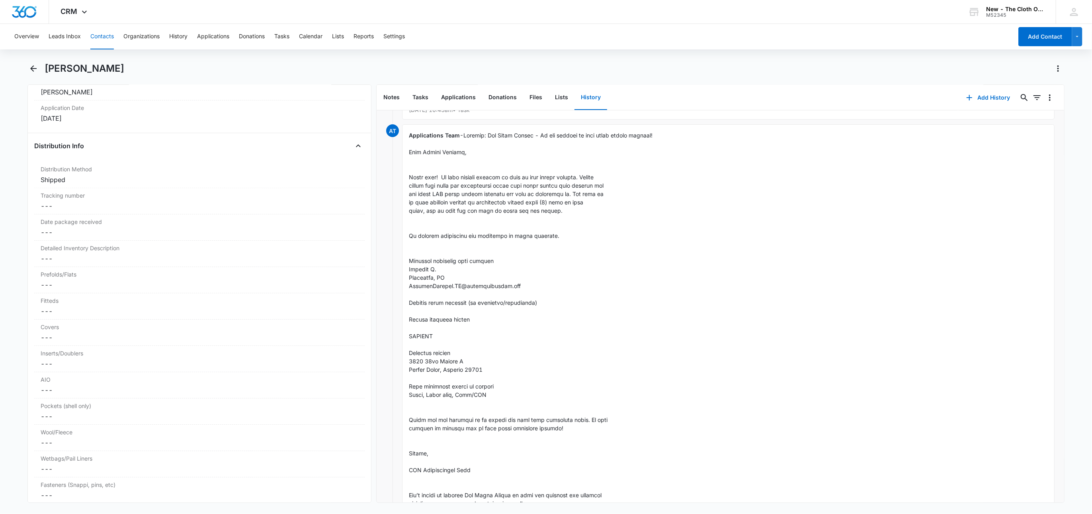
scroll to position [60, 0]
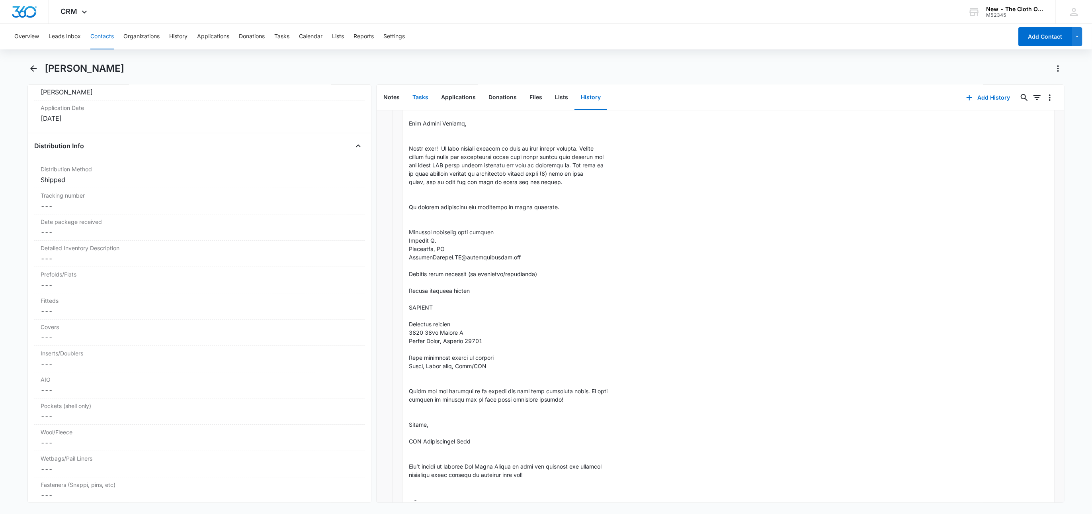
click at [422, 95] on button "Tasks" at bounding box center [420, 97] width 29 height 25
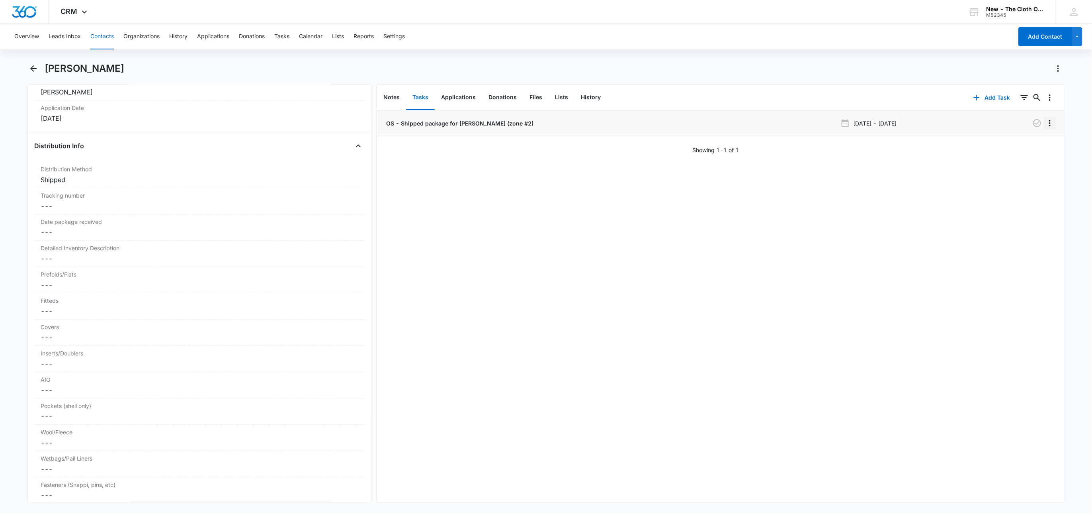
click at [1045, 122] on icon "Overflow Menu" at bounding box center [1050, 123] width 10 height 10
click at [1038, 145] on button "Edit" at bounding box center [1024, 145] width 45 height 12
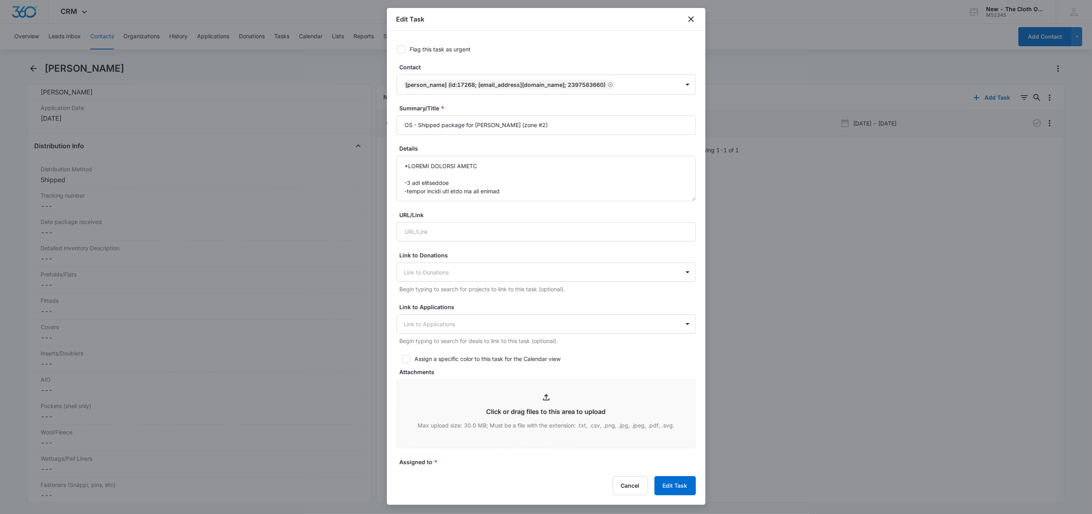
click at [404, 48] on icon at bounding box center [401, 49] width 7 height 7
click at [397, 48] on input "Flag this task as urgent" at bounding box center [395, 50] width 6 height 6
checkbox input "true"
click at [683, 479] on button "Edit Task" at bounding box center [675, 485] width 41 height 19
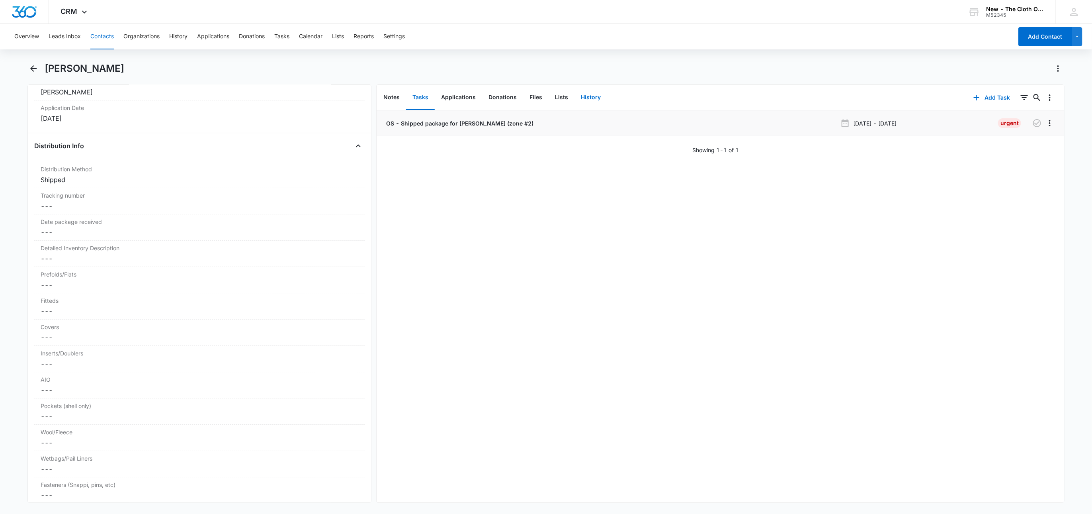
click at [591, 106] on button "History" at bounding box center [591, 97] width 33 height 25
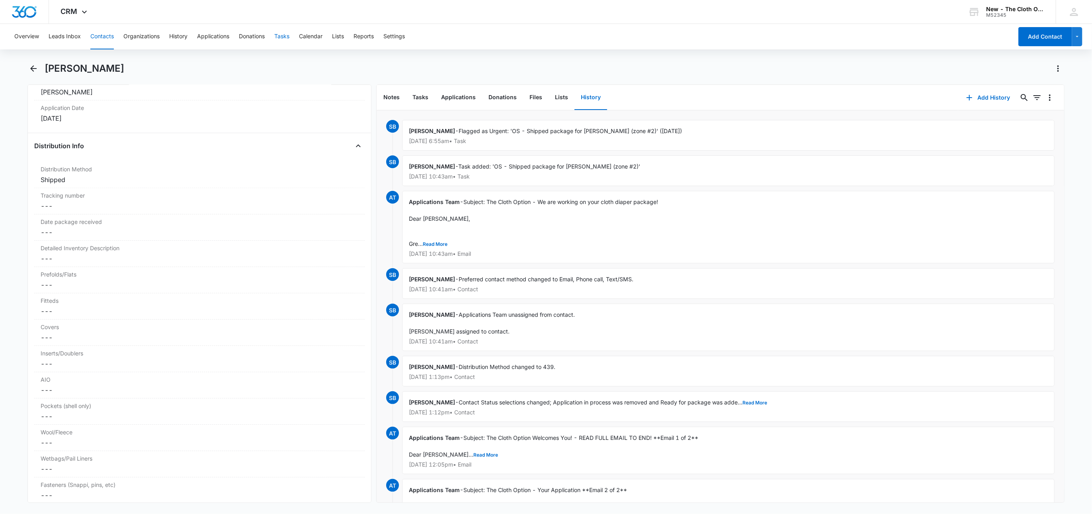
click at [290, 37] on button "Tasks" at bounding box center [281, 36] width 15 height 25
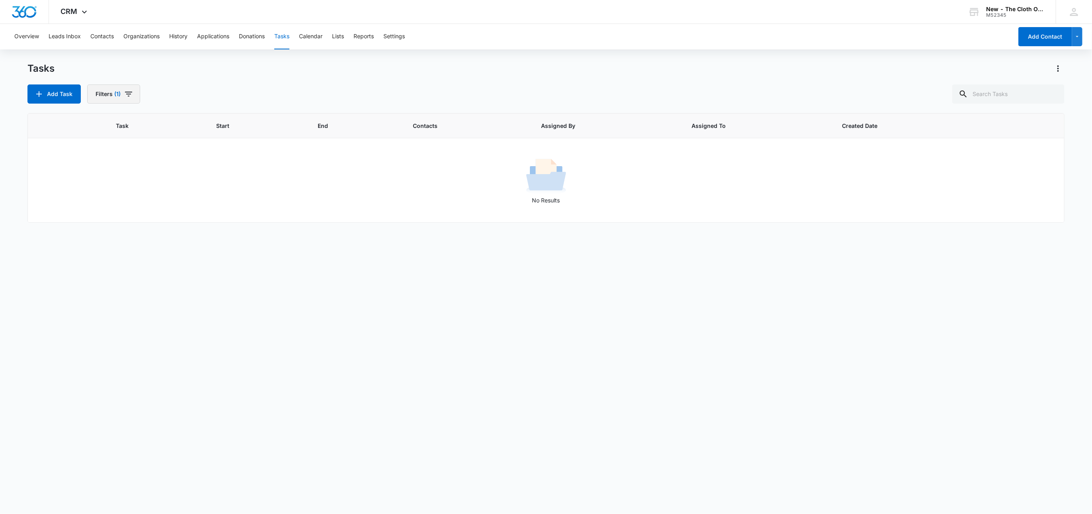
click at [121, 90] on button "Filters (1)" at bounding box center [113, 93] width 53 height 19
click at [154, 219] on button "Clear All" at bounding box center [143, 220] width 92 height 15
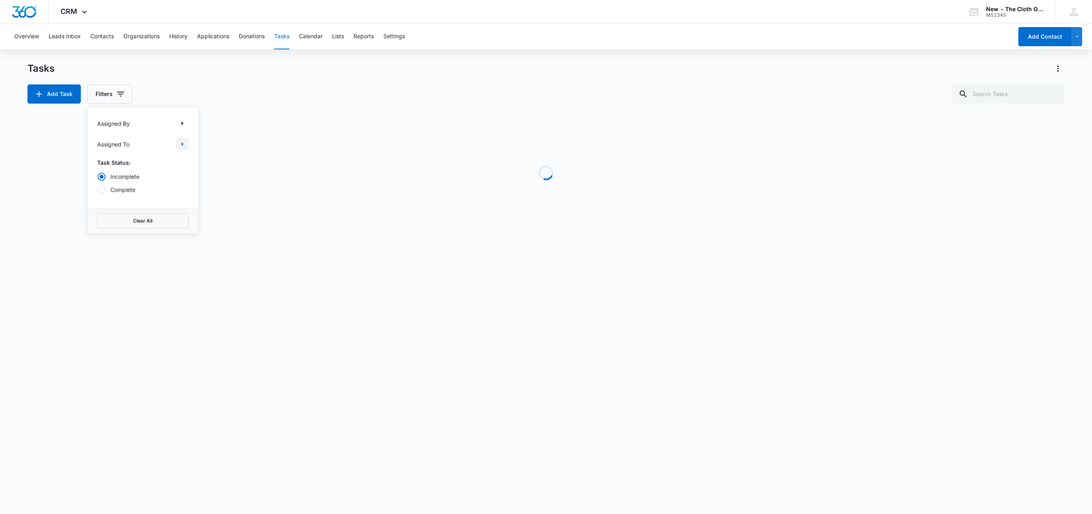
click at [183, 143] on icon "Show Assigned To filters" at bounding box center [183, 144] width 10 height 10
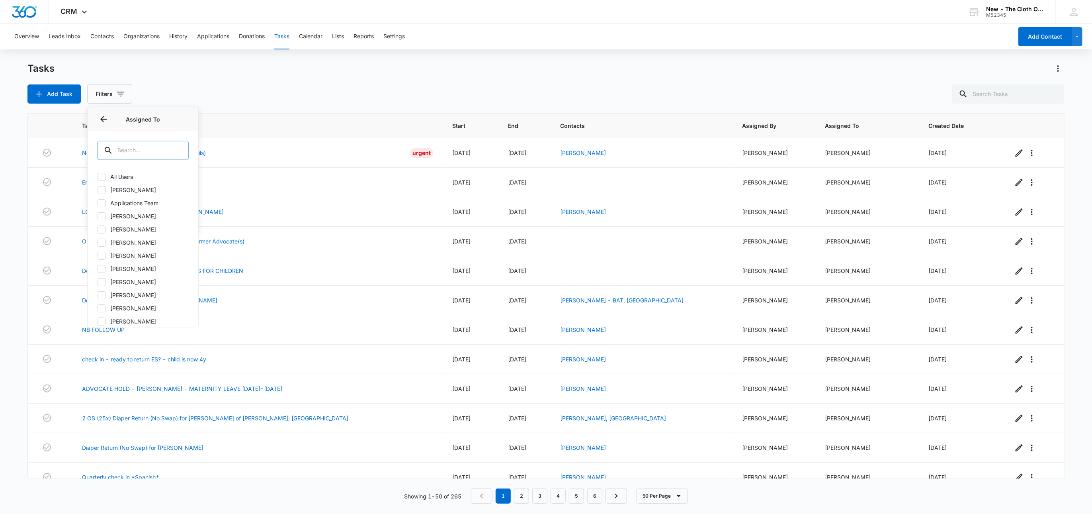
click at [150, 156] on input "text" at bounding box center [143, 150] width 92 height 19
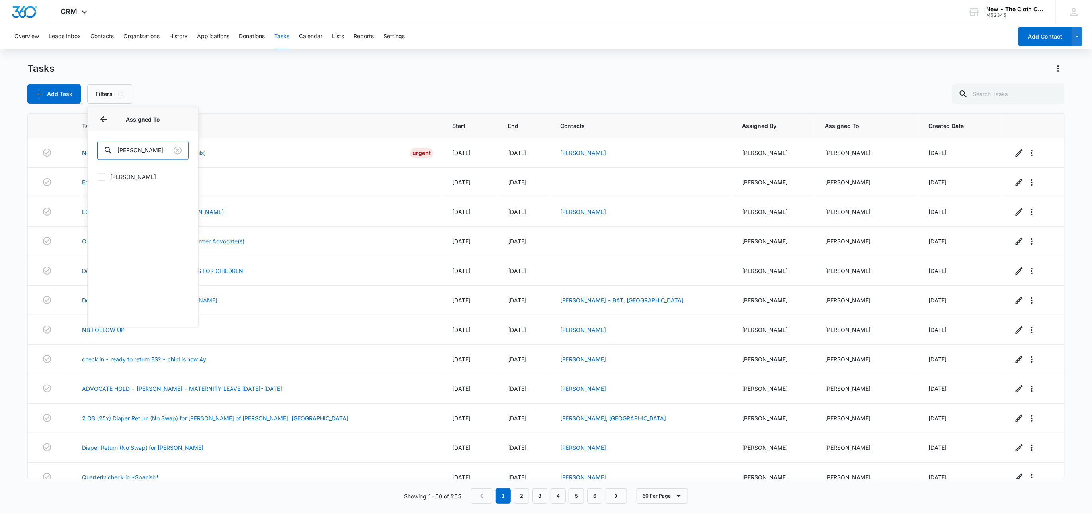
type input "sandra"
click at [141, 170] on div "[PERSON_NAME]" at bounding box center [143, 181] width 111 height 27
click at [145, 168] on div "Assigned To sandra Sandra Bildstein" at bounding box center [143, 217] width 112 height 221
click at [143, 173] on label "[PERSON_NAME]" at bounding box center [143, 177] width 92 height 8
click at [98, 177] on input "[PERSON_NAME]" at bounding box center [97, 177] width 0 height 0
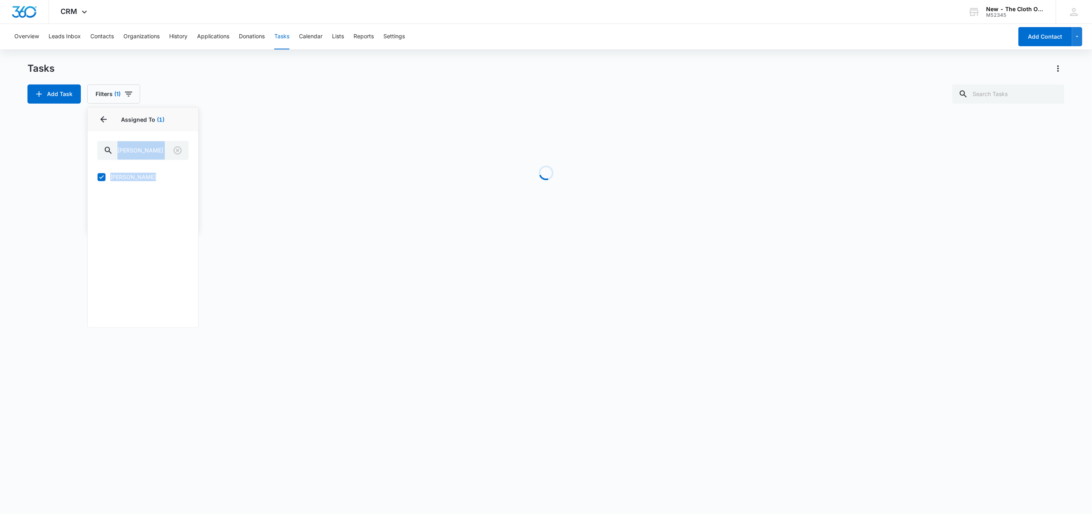
click at [143, 175] on label "[PERSON_NAME]" at bounding box center [143, 177] width 92 height 8
click at [98, 177] on input "[PERSON_NAME]" at bounding box center [97, 177] width 0 height 0
click at [137, 180] on label "[PERSON_NAME]" at bounding box center [143, 177] width 92 height 8
click at [98, 177] on input "[PERSON_NAME]" at bounding box center [97, 177] width 0 height 0
checkbox input "true"
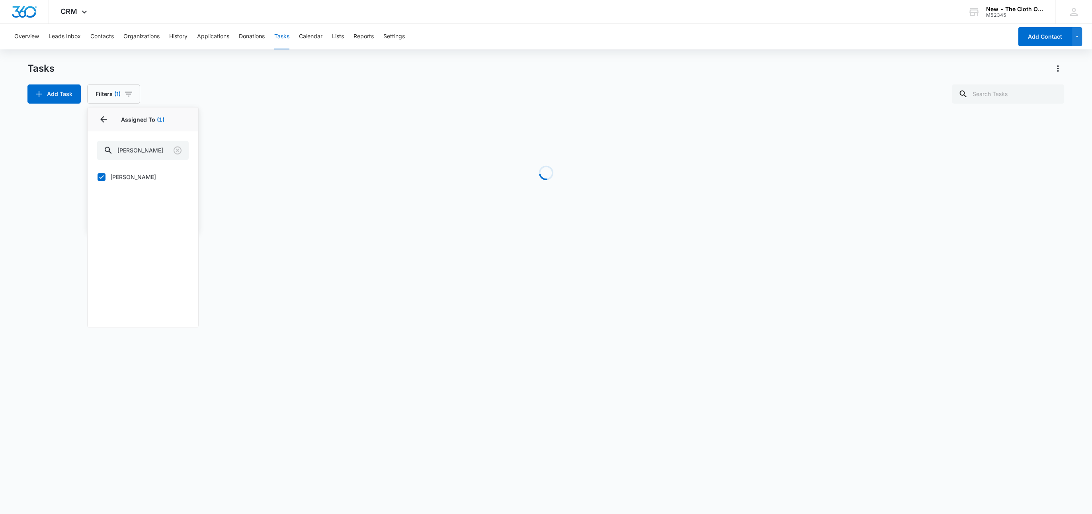
click at [372, 106] on div "Tasks Add Task Filters (1) Assigned By Assigned To 1 Assigned To (1) sandra San…" at bounding box center [546, 152] width 1038 height 180
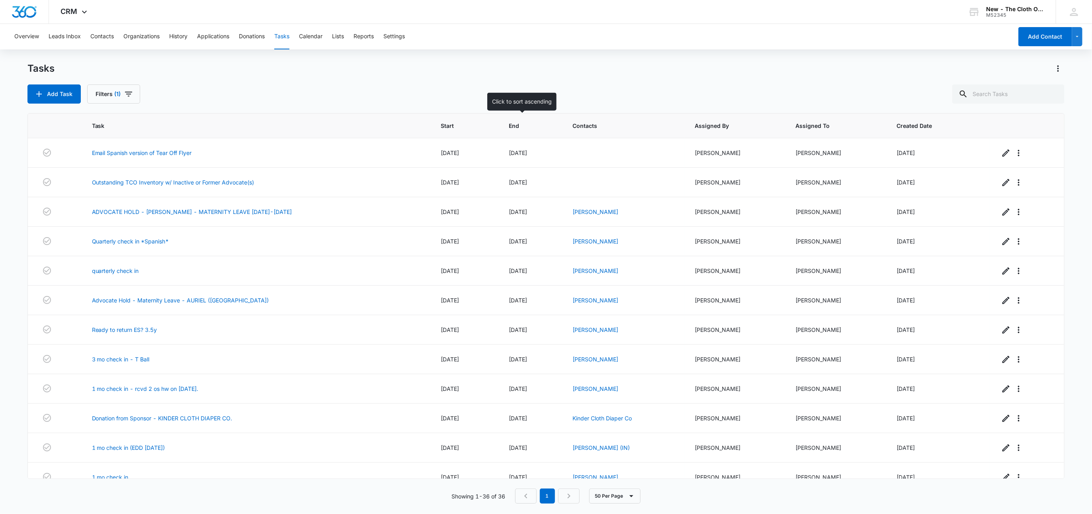
click at [520, 128] on span "End" at bounding box center [525, 125] width 33 height 8
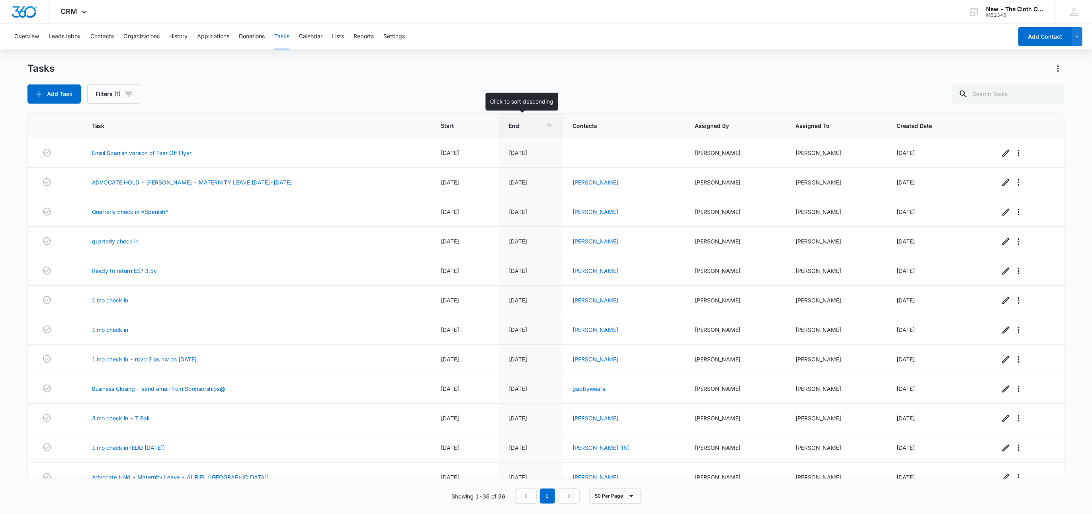
click at [520, 128] on span "End" at bounding box center [525, 125] width 33 height 8
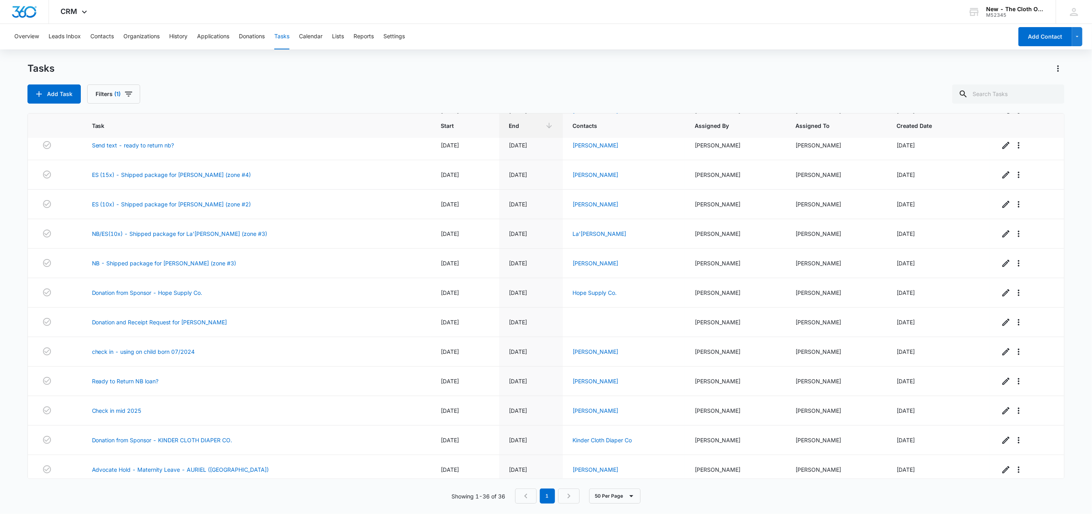
scroll to position [418, 0]
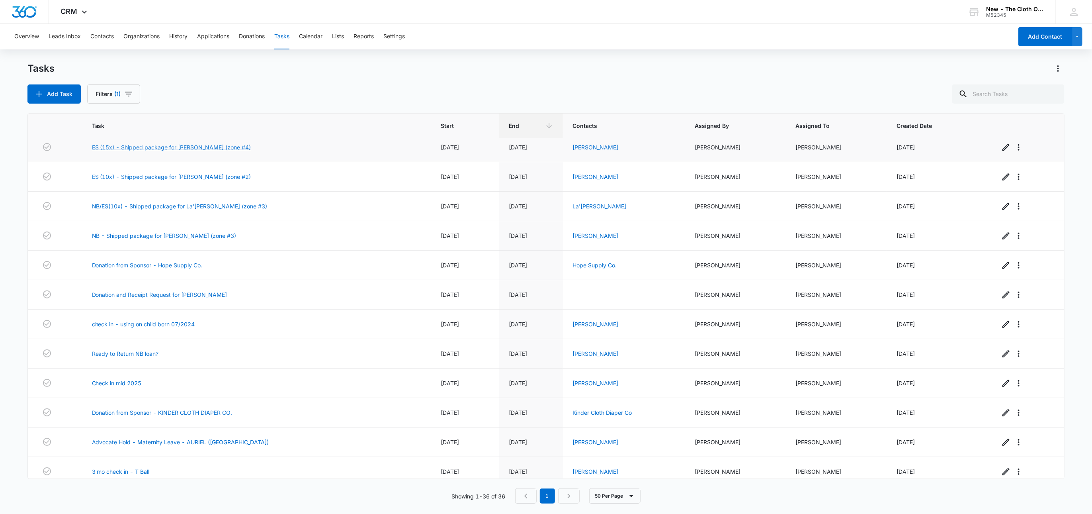
click at [193, 151] on link "ES (15x) - Shipped package for [PERSON_NAME] (zone #4)" at bounding box center [171, 147] width 159 height 8
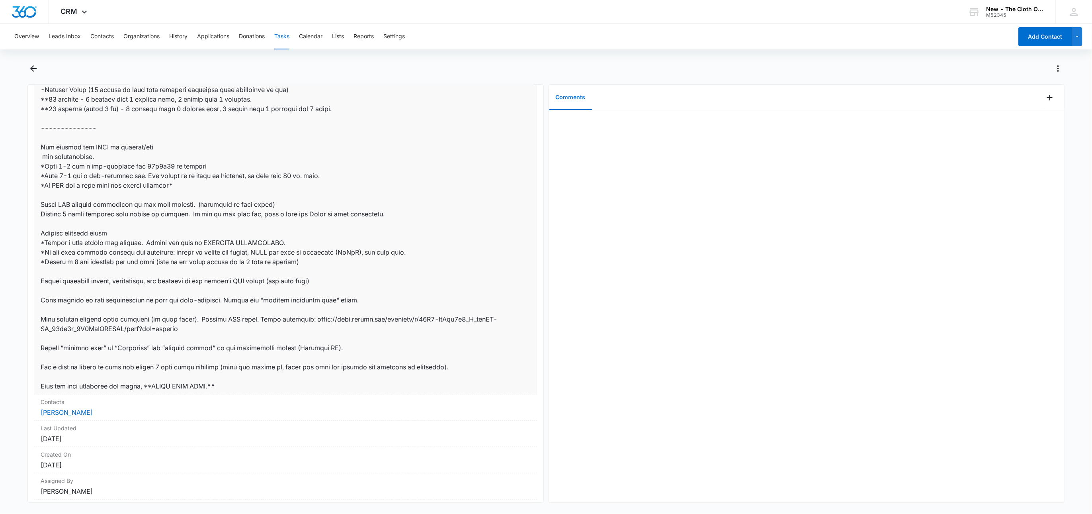
scroll to position [339, 0]
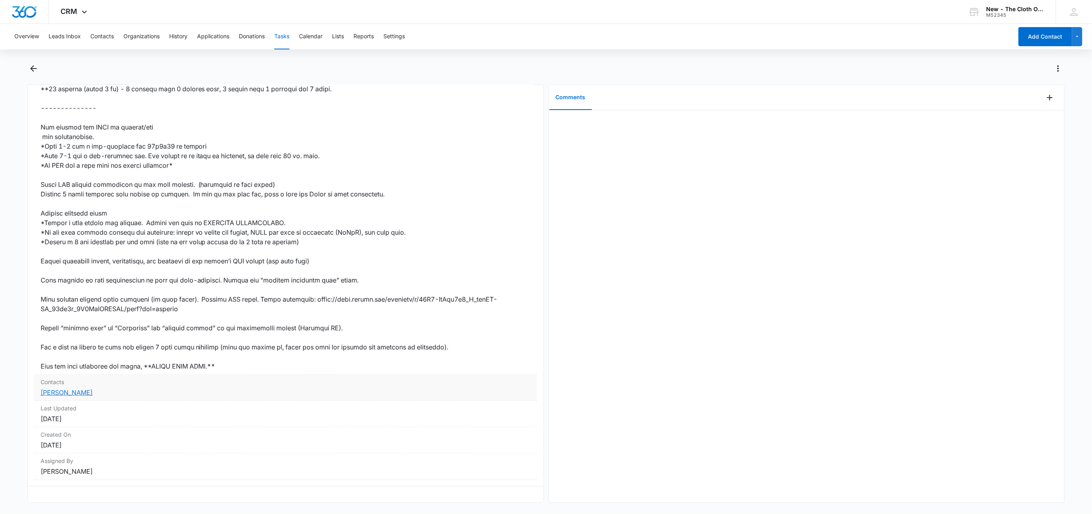
click at [92, 388] on link "[PERSON_NAME]" at bounding box center [67, 392] width 52 height 8
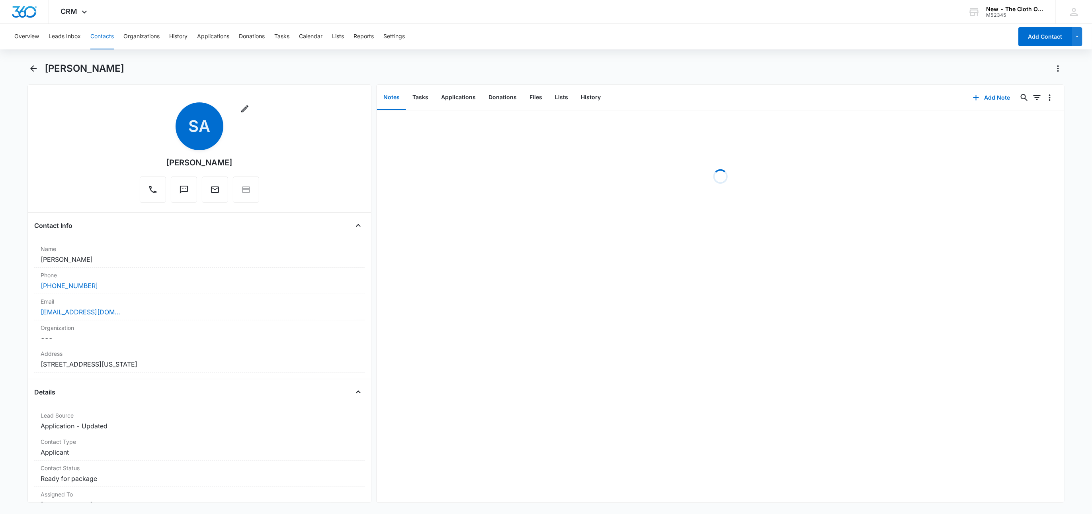
drag, startPoint x: 106, startPoint y: 260, endPoint x: 10, endPoint y: 260, distance: 95.6
click at [10, 260] on main "[PERSON_NAME] Remove SA [PERSON_NAME] Contact Info Name Cancel Save Changes [PE…" at bounding box center [546, 287] width 1092 height 450
copy dd "[PERSON_NAME]"
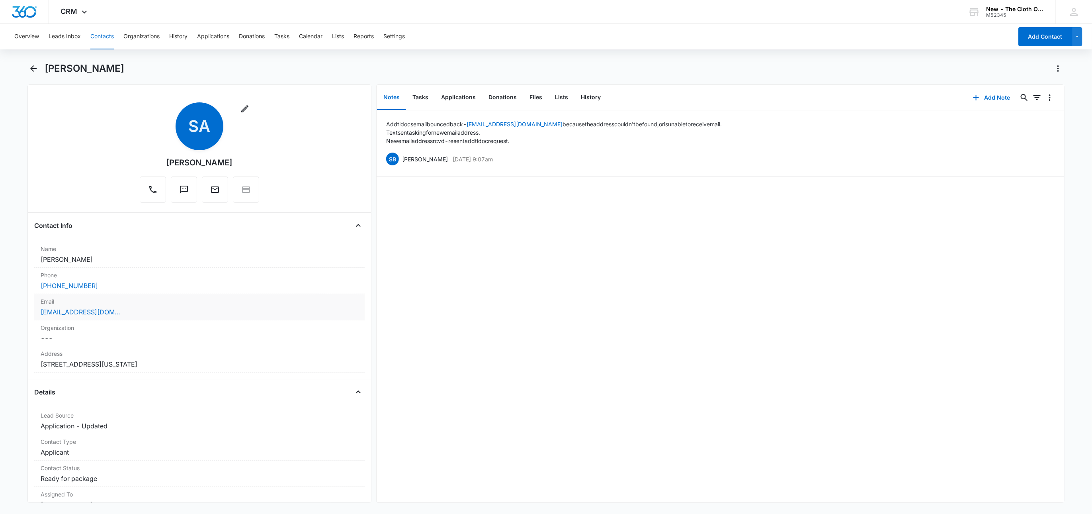
click at [206, 307] on div "Email Cancel Save Changes [EMAIL_ADDRESS][DOMAIN_NAME]" at bounding box center [199, 307] width 331 height 26
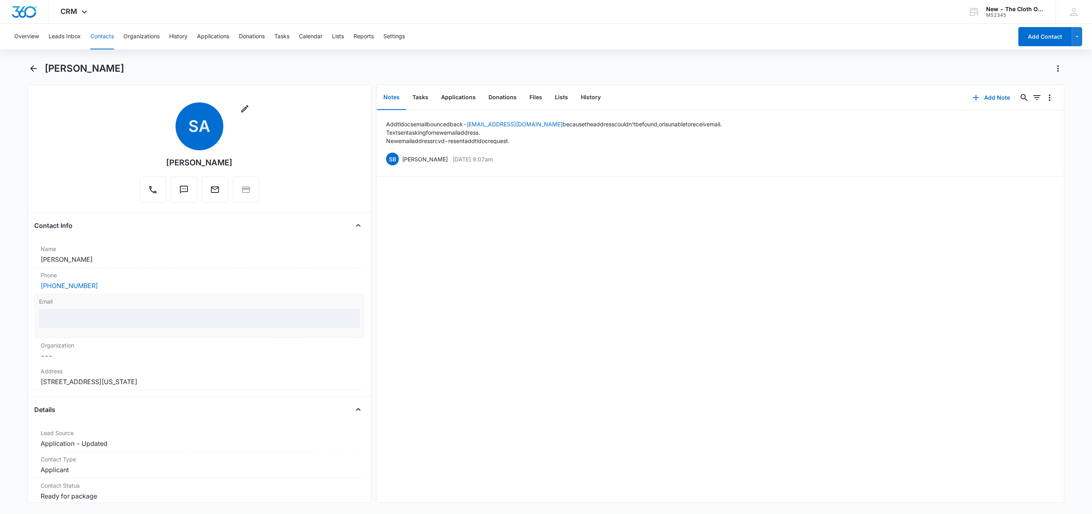
click at [235, 323] on div at bounding box center [199, 318] width 321 height 19
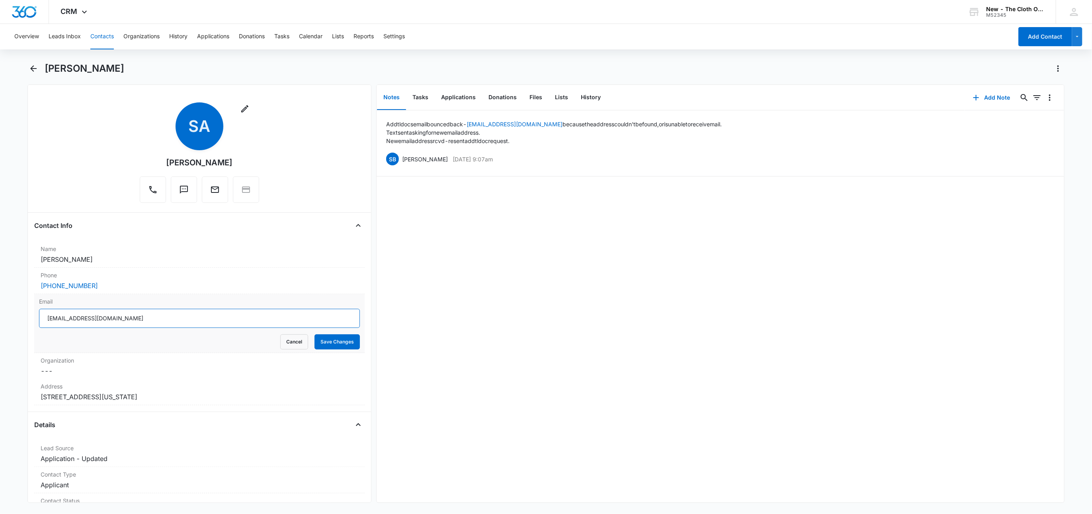
click at [235, 322] on input "[EMAIL_ADDRESS][DOMAIN_NAME]" at bounding box center [199, 318] width 321 height 19
click at [282, 343] on button "Cancel" at bounding box center [294, 341] width 28 height 15
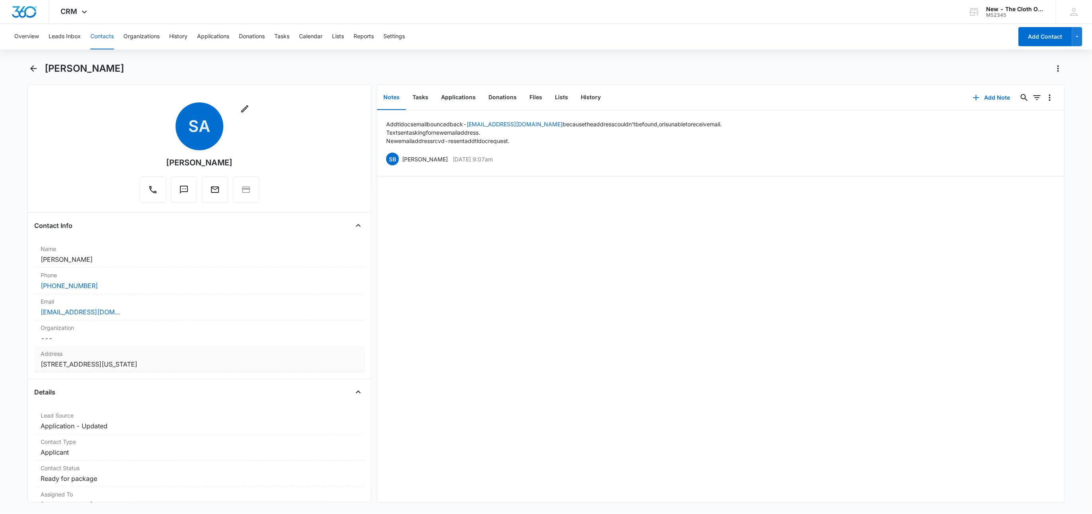
click at [292, 358] on label "Address" at bounding box center [200, 353] width 318 height 8
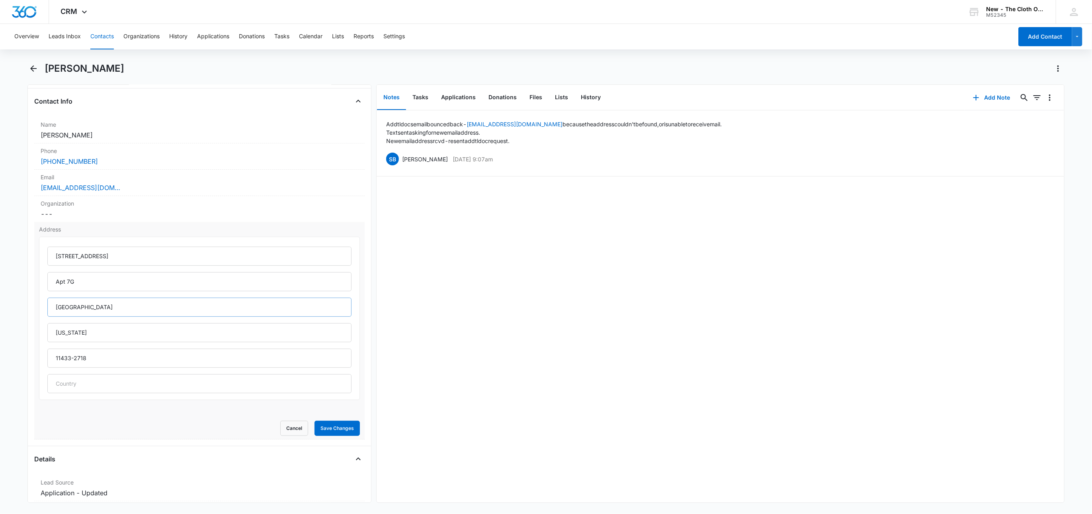
scroll to position [179, 0]
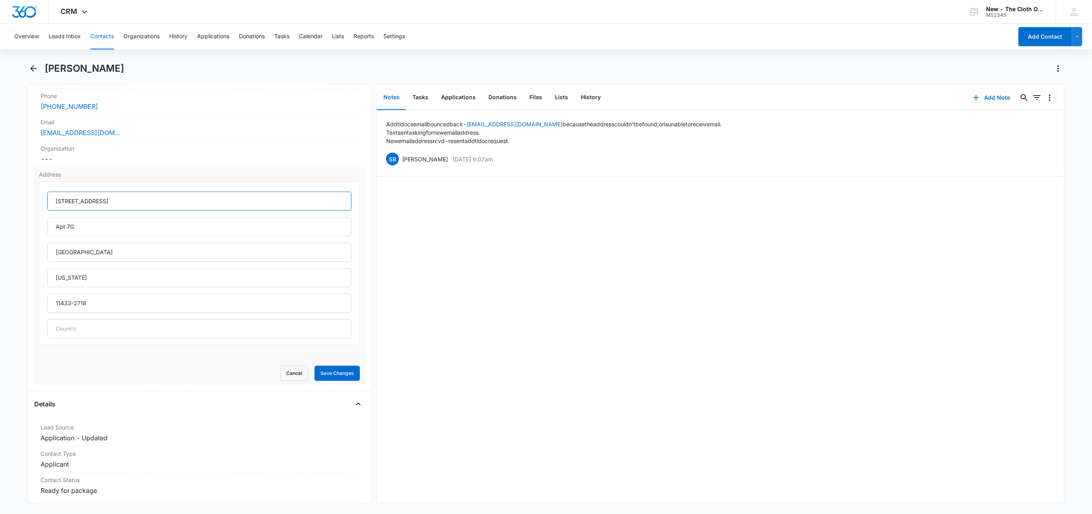
click at [123, 208] on input "[STREET_ADDRESS]" at bounding box center [199, 201] width 305 height 19
drag, startPoint x: 86, startPoint y: 227, endPoint x: 24, endPoint y: 225, distance: 62.2
click at [24, 225] on main "[PERSON_NAME] Remove SA [PERSON_NAME] Contact Info Name Cancel Save Changes [PE…" at bounding box center [546, 287] width 1092 height 450
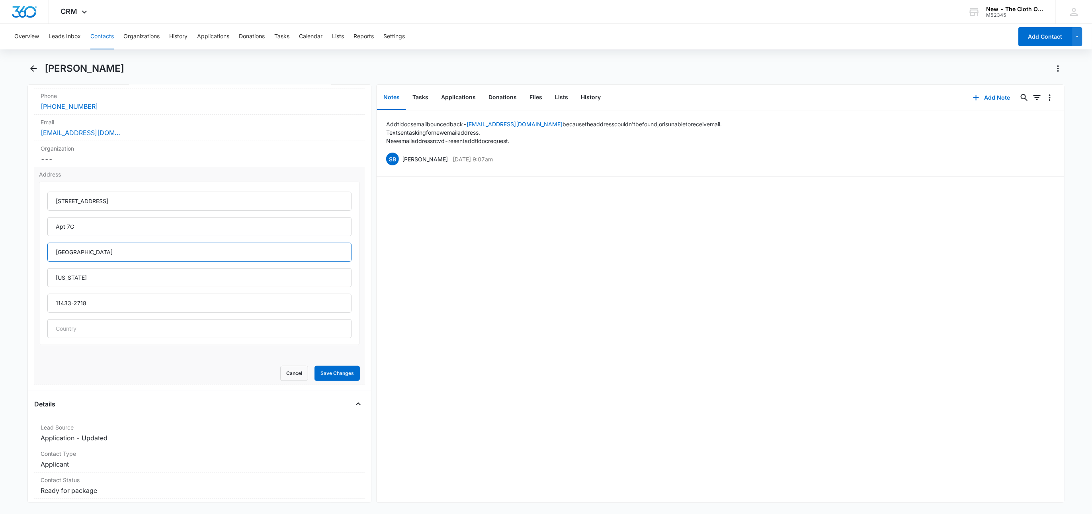
click at [140, 256] on input "[GEOGRAPHIC_DATA]" at bounding box center [199, 252] width 305 height 19
click at [294, 369] on button "Cancel" at bounding box center [294, 373] width 28 height 15
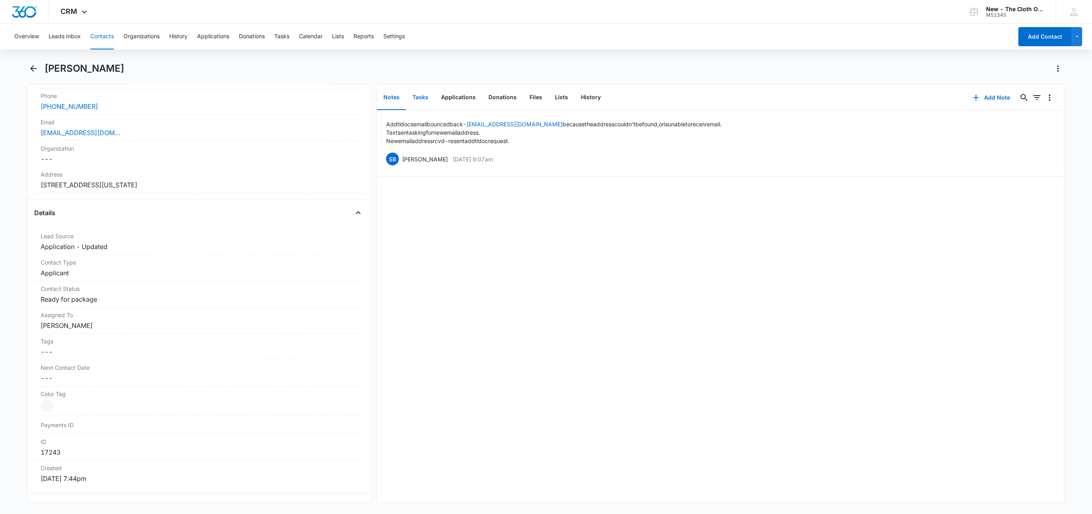
click at [419, 94] on button "Tasks" at bounding box center [420, 97] width 29 height 25
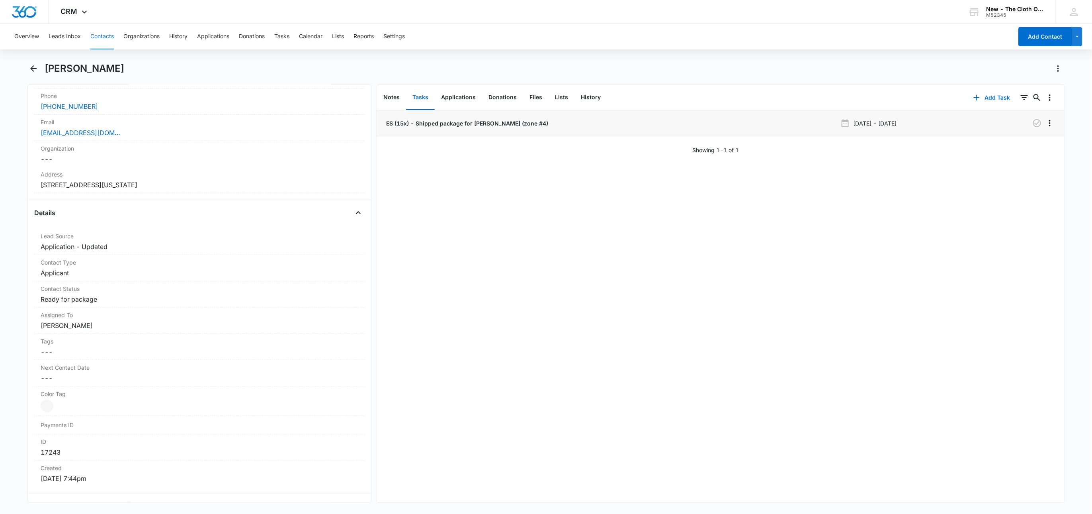
drag, startPoint x: 540, startPoint y: 124, endPoint x: 557, endPoint y: 130, distance: 17.8
click at [540, 124] on p "ES (15x) - Shipped package for [PERSON_NAME] (zone #4)" at bounding box center [467, 123] width 164 height 8
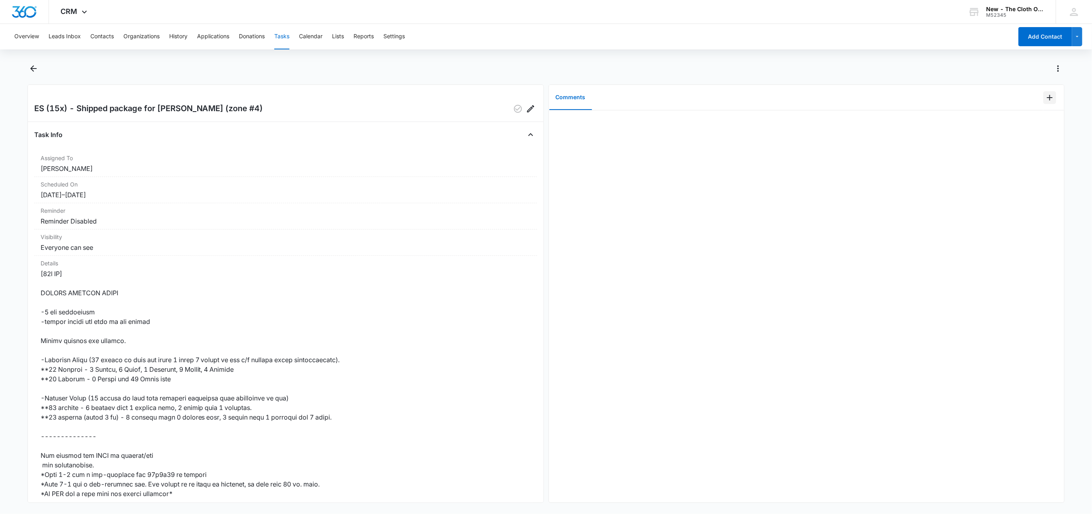
click at [1045, 102] on icon "Add Comment" at bounding box center [1050, 98] width 10 height 10
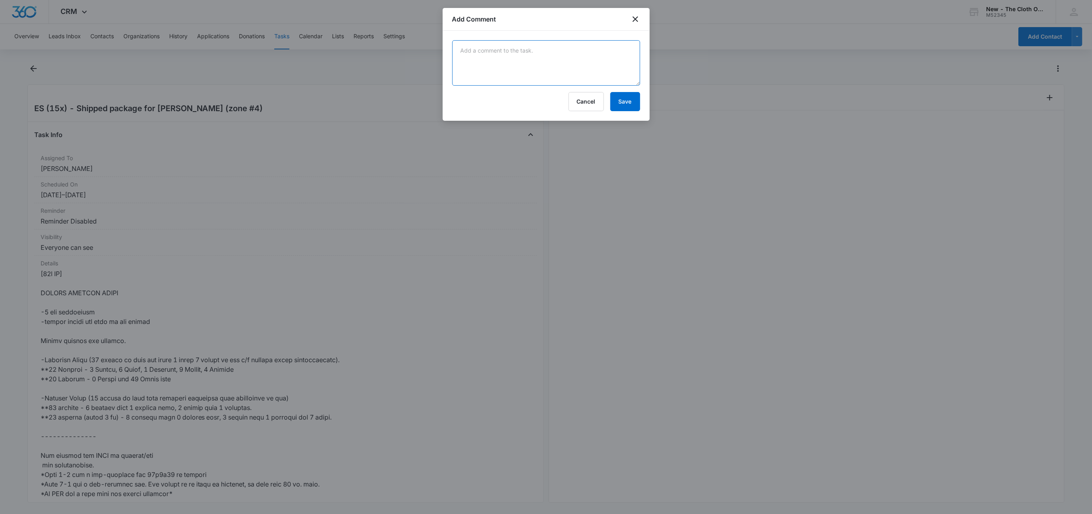
click at [586, 70] on textarea at bounding box center [546, 62] width 188 height 45
type textarea "4 lb 8 oz, 12x8x10"
click at [631, 106] on button "Save" at bounding box center [626, 101] width 30 height 19
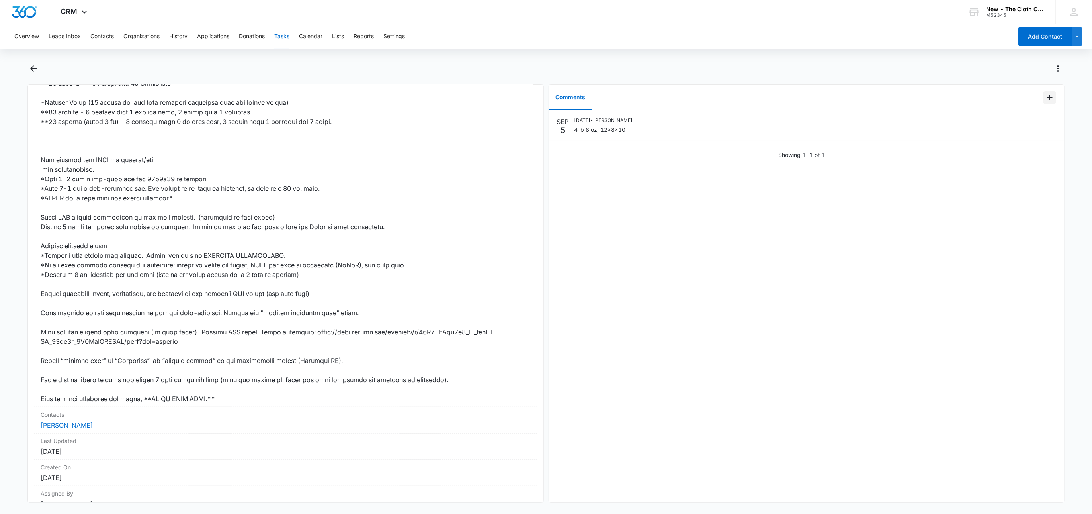
scroll to position [339, 0]
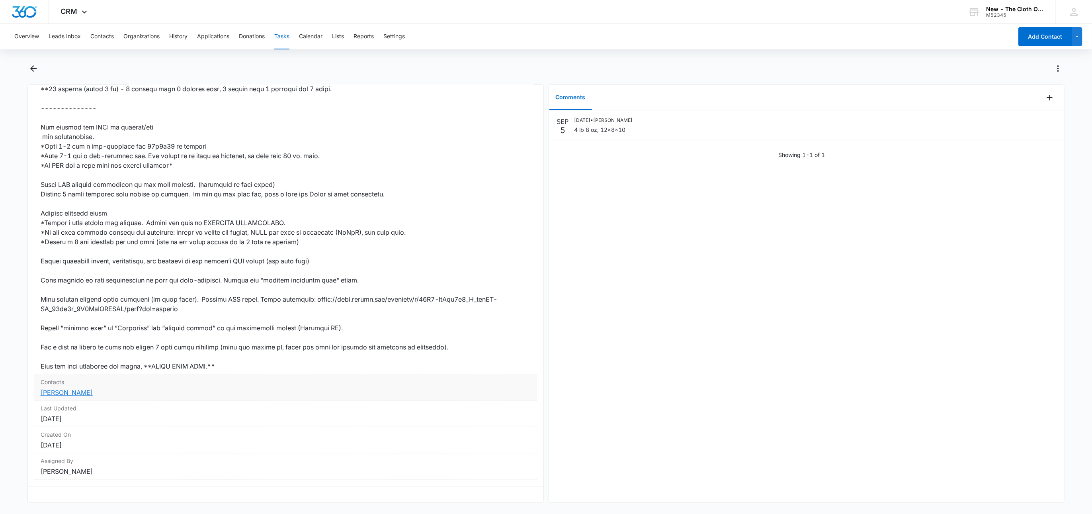
click at [62, 388] on link "[PERSON_NAME]" at bounding box center [67, 392] width 52 height 8
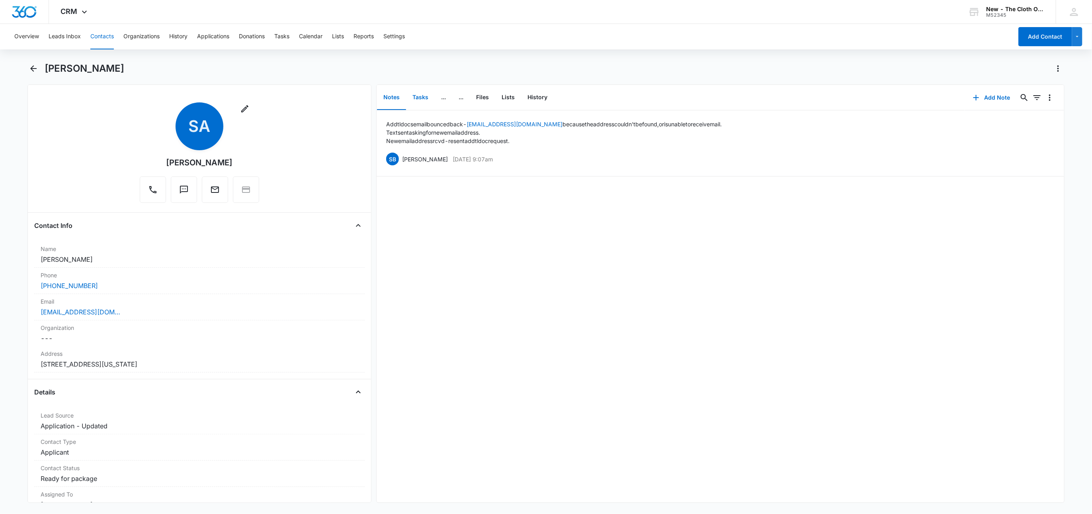
drag, startPoint x: 425, startPoint y: 96, endPoint x: 423, endPoint y: 107, distance: 11.2
click at [425, 96] on button "Tasks" at bounding box center [420, 97] width 29 height 25
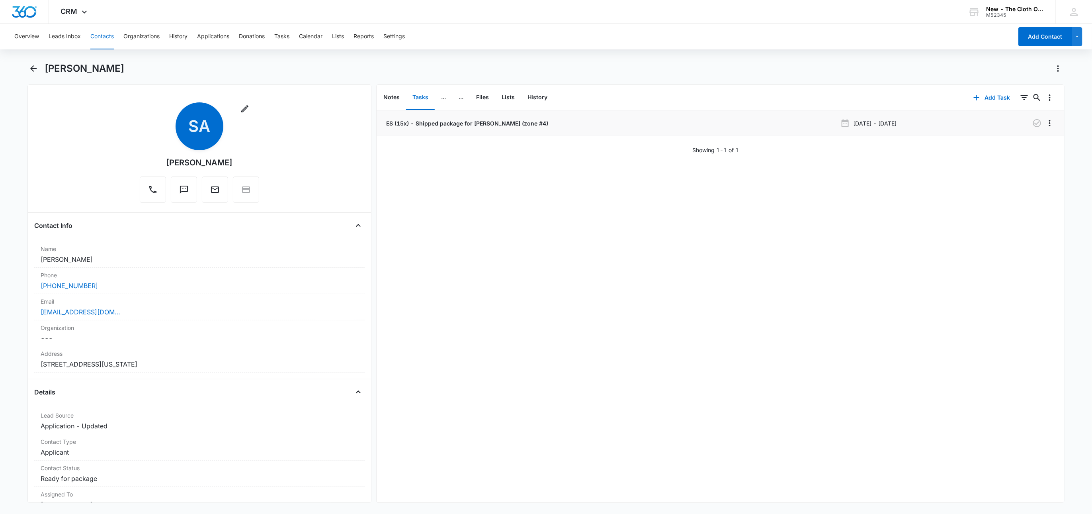
click at [413, 120] on p "ES (15x) - Shipped package for [PERSON_NAME] (zone #4)" at bounding box center [467, 123] width 164 height 8
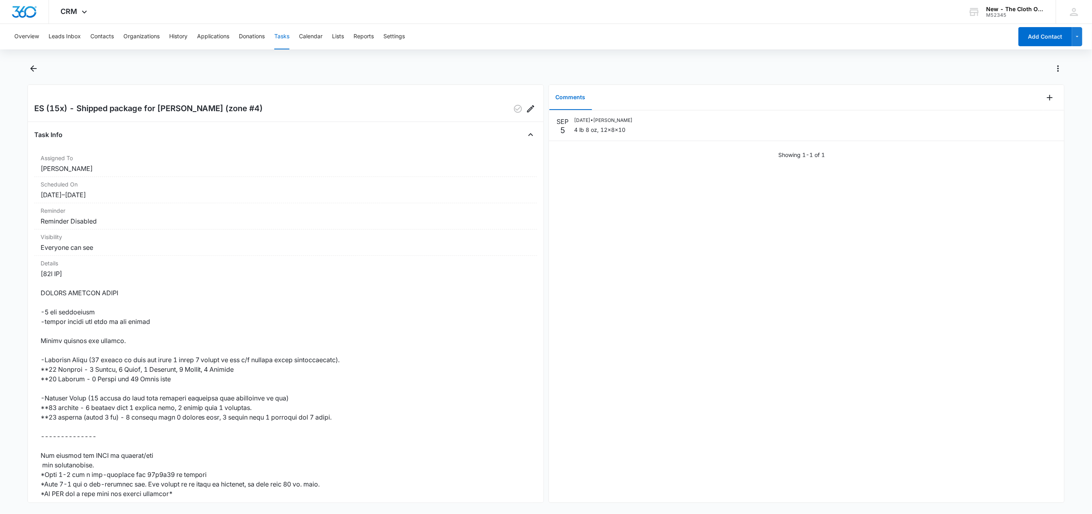
click at [1034, 98] on div "Comments" at bounding box center [796, 97] width 495 height 25
click at [1044, 99] on button "Add Comment" at bounding box center [1050, 97] width 13 height 13
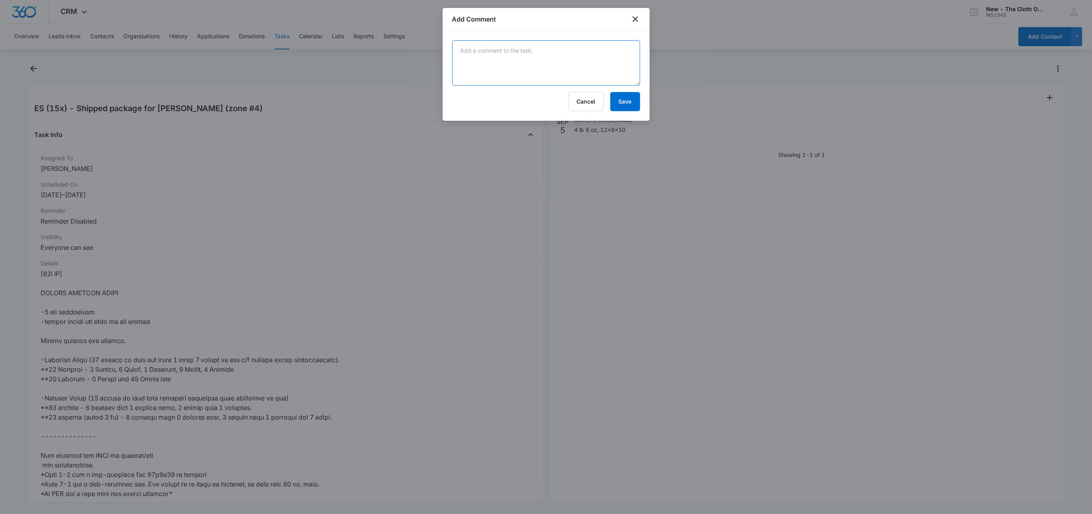
click at [597, 68] on textarea at bounding box center [546, 62] width 188 height 45
paste textarea "9434636106194295860262"
type textarea "9434636106194295860262"
click at [634, 116] on div "9434636106194295860262 Cancel Save" at bounding box center [546, 76] width 207 height 90
click at [631, 108] on button "Save" at bounding box center [626, 101] width 30 height 19
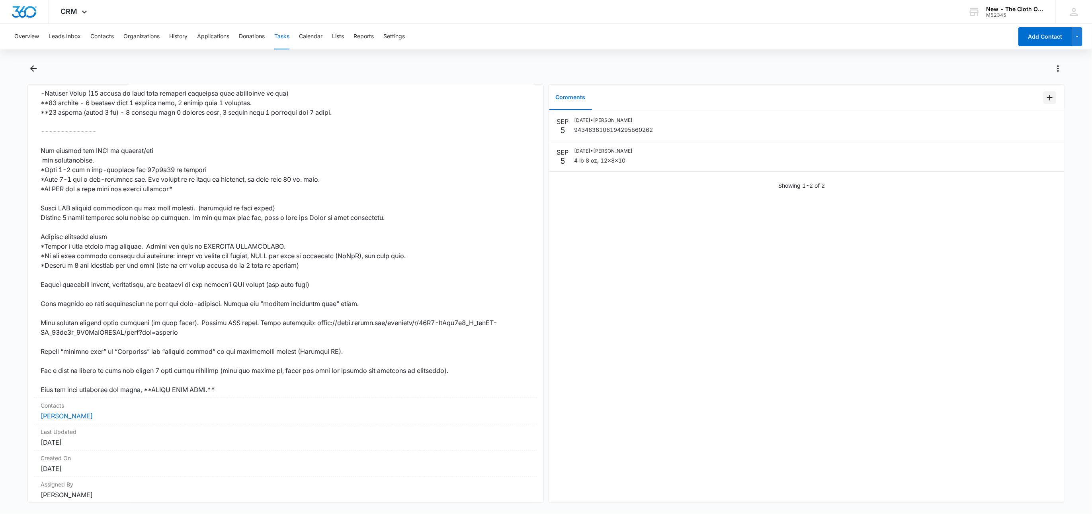
scroll to position [339, 0]
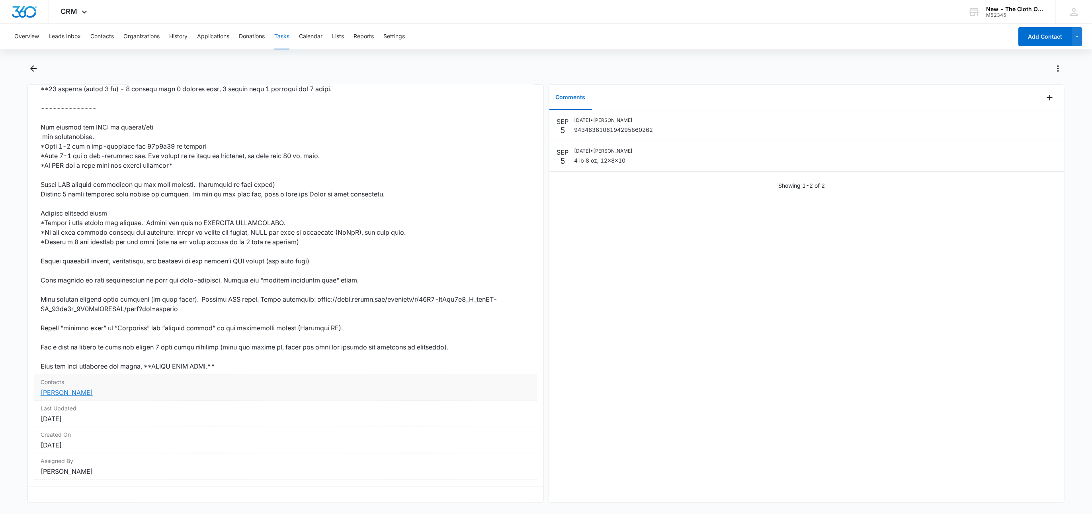
click at [80, 388] on link "[PERSON_NAME]" at bounding box center [67, 392] width 52 height 8
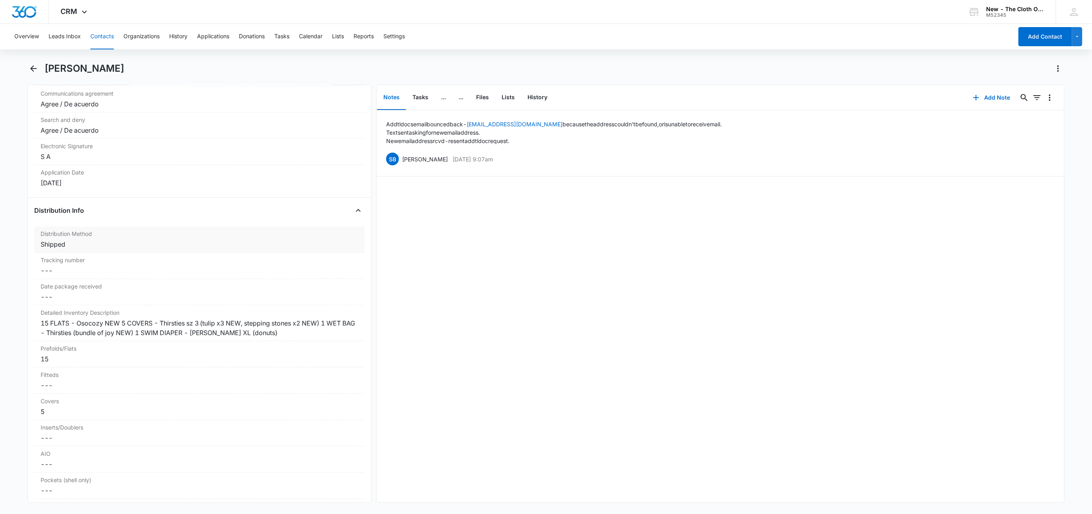
scroll to position [1732, 0]
click at [67, 259] on label "Tracking number" at bounding box center [200, 255] width 318 height 8
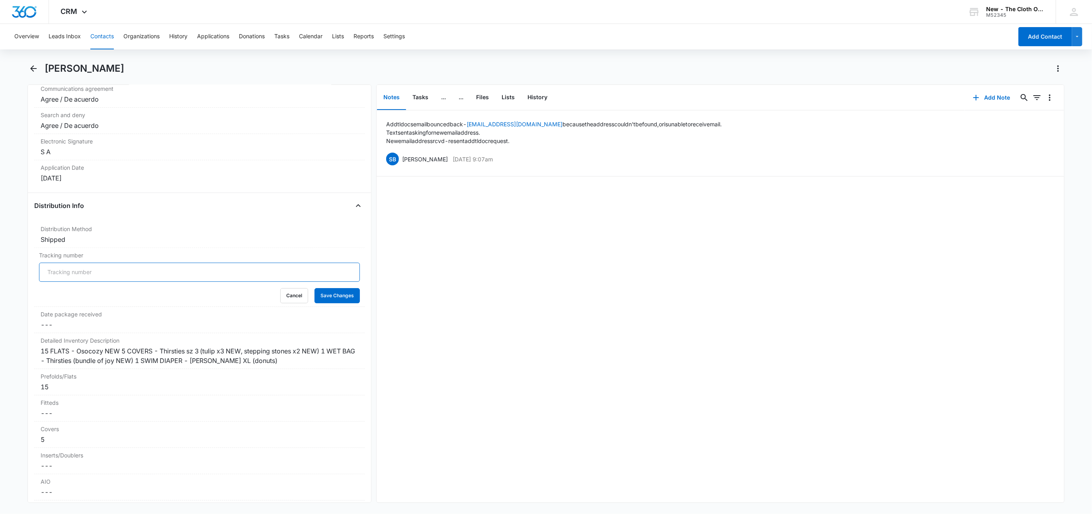
click at [68, 282] on input "Tracking number" at bounding box center [199, 271] width 321 height 19
paste input "9434636106194295860262"
type input "USPS 9434636106194295860262"
click at [315, 288] on button "Save Changes" at bounding box center [337, 295] width 45 height 15
click at [297, 365] on div "15 FLATS - Osocozy NEW 5 COVERS - Thirsties sz 3 (tulip x3 NEW, stepping stones…" at bounding box center [200, 355] width 318 height 19
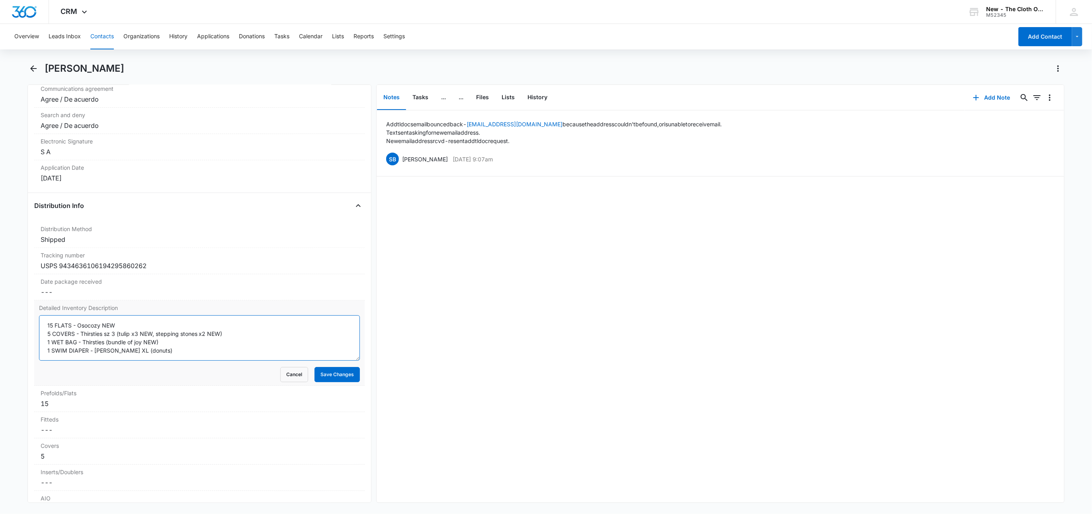
click at [47, 335] on textarea "15 FLATS - Osocozy NEW 5 COVERS - Thirsties sz 3 (tulip x3 NEW, stepping stones…" at bounding box center [199, 337] width 321 height 45
type textarea "1 SNAPPI (green) 15 FLATS - Osocozy NEW 5 COVERS - Thirsties sz 3 (tulip x3 NEW…"
click at [337, 380] on button "Save Changes" at bounding box center [337, 374] width 45 height 15
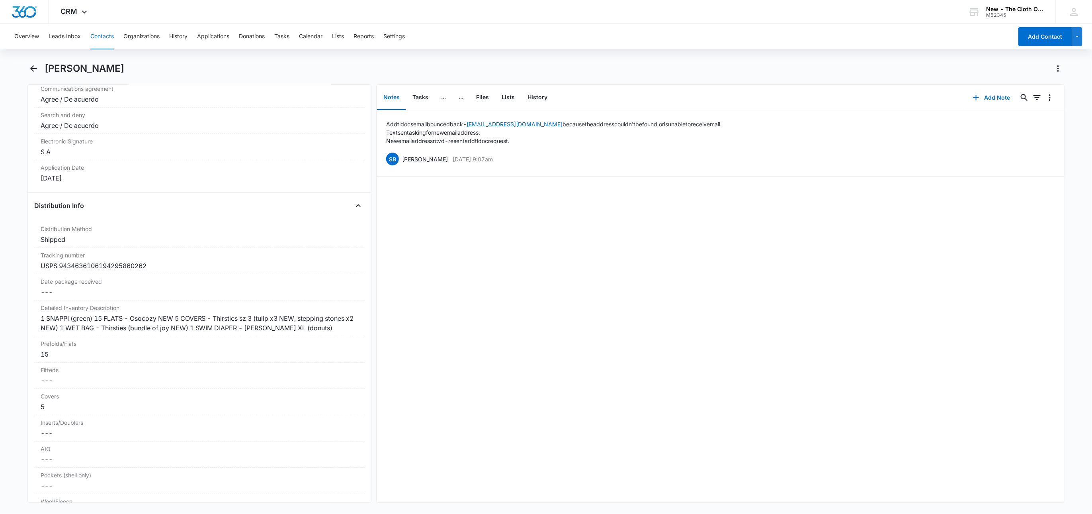
scroll to position [2069, 0]
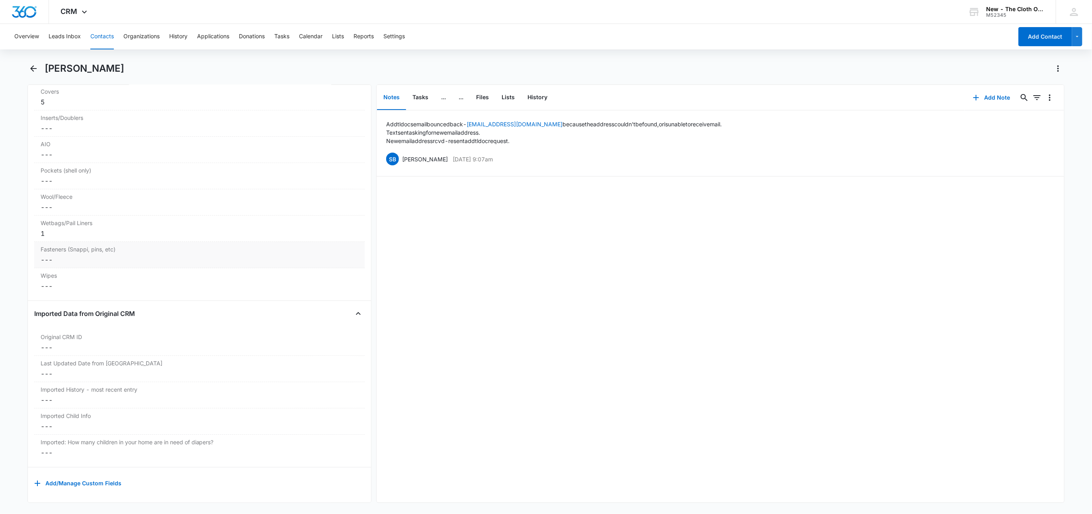
click at [54, 256] on div "Fasteners (Snappi, pins, etc) Cancel Save Changes ---" at bounding box center [199, 255] width 331 height 26
click at [54, 243] on input "Fasteners (Snappi, pins, etc)" at bounding box center [199, 233] width 321 height 19
type input "1"
click at [315, 250] on button "Save Changes" at bounding box center [337, 257] width 45 height 15
click at [283, 38] on button "Tasks" at bounding box center [281, 36] width 15 height 25
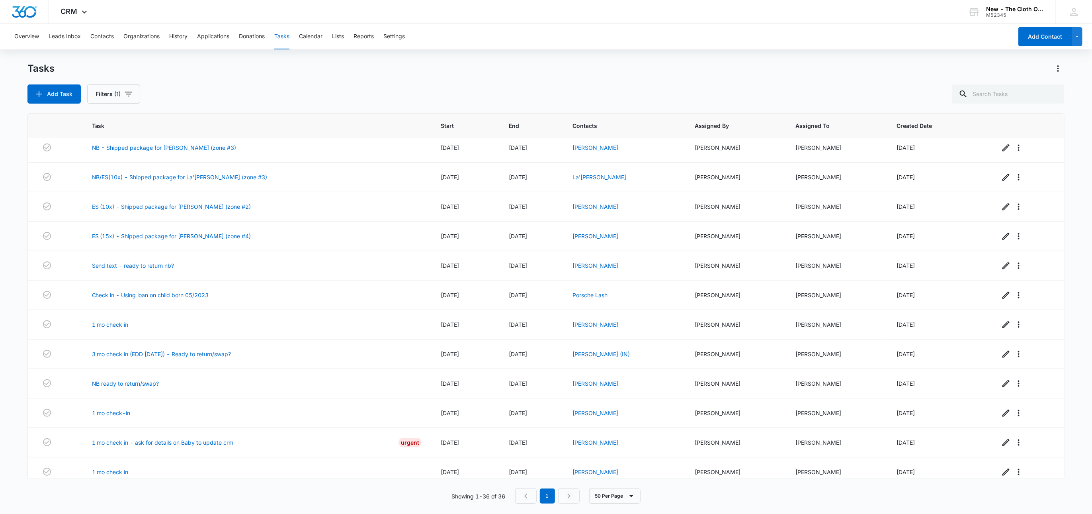
scroll to position [622, 0]
click at [193, 153] on link "NB - Shipped package for [PERSON_NAME] (zone #3)" at bounding box center [164, 149] width 145 height 8
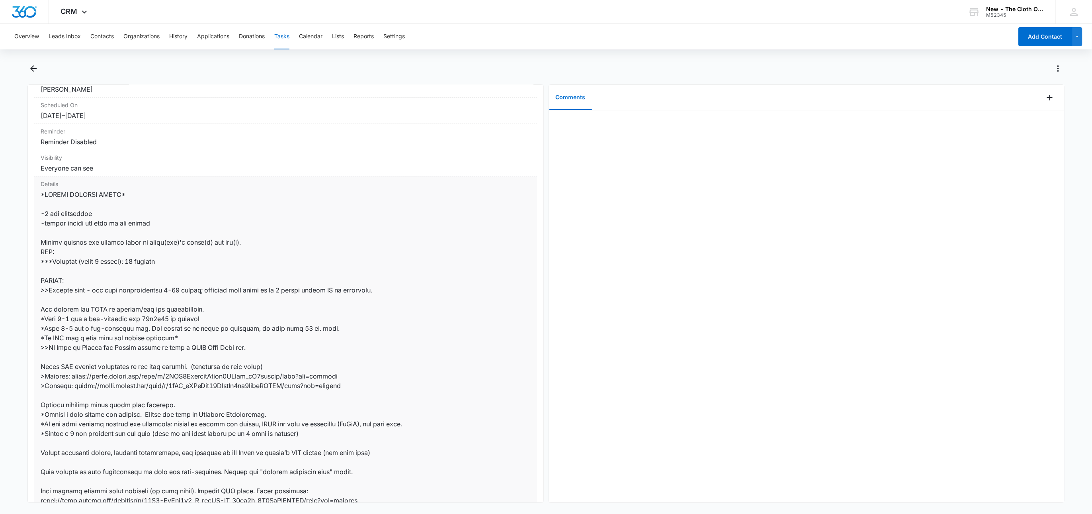
scroll to position [282, 0]
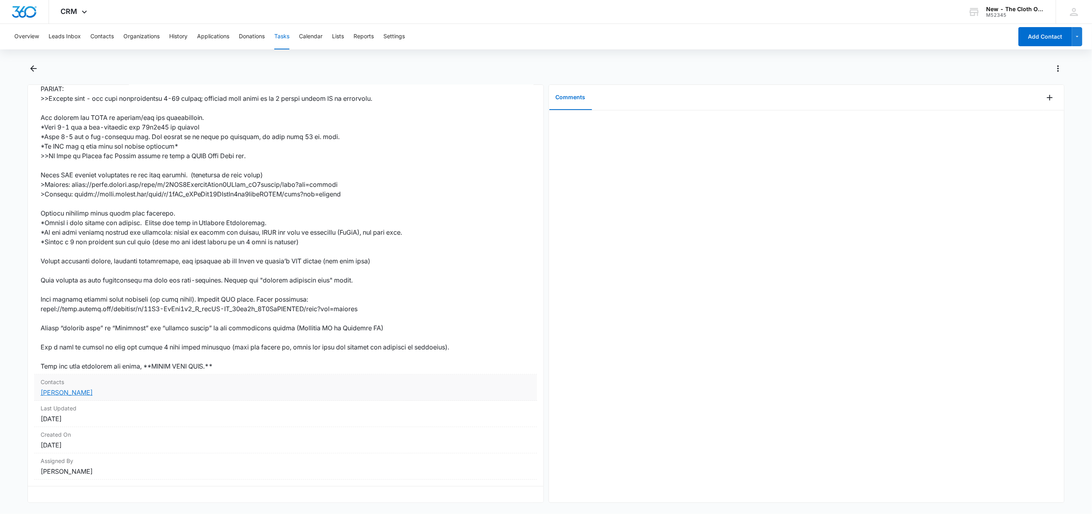
click at [77, 388] on link "Hayah Abusaid" at bounding box center [67, 392] width 52 height 8
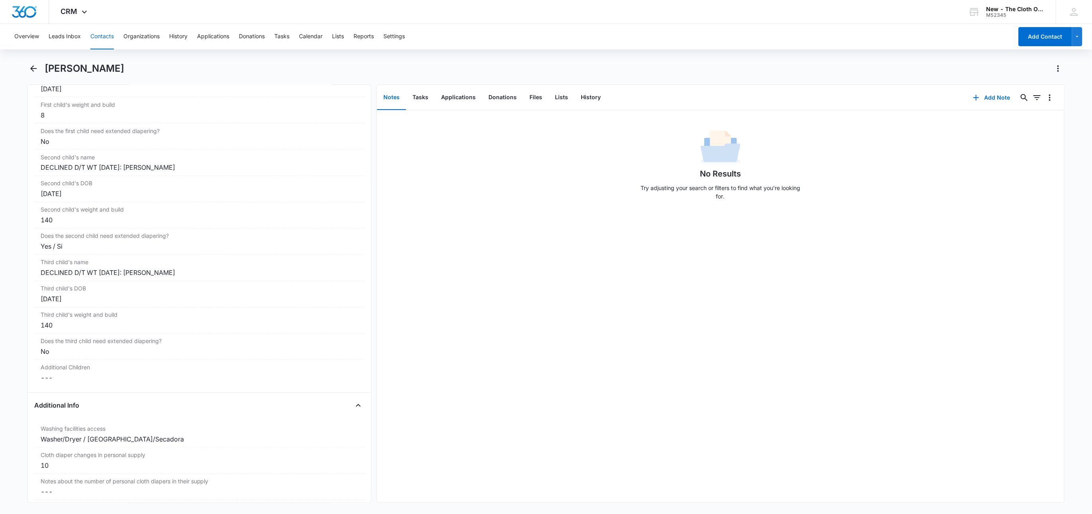
scroll to position [896, 0]
